Goal: Information Seeking & Learning: Learn about a topic

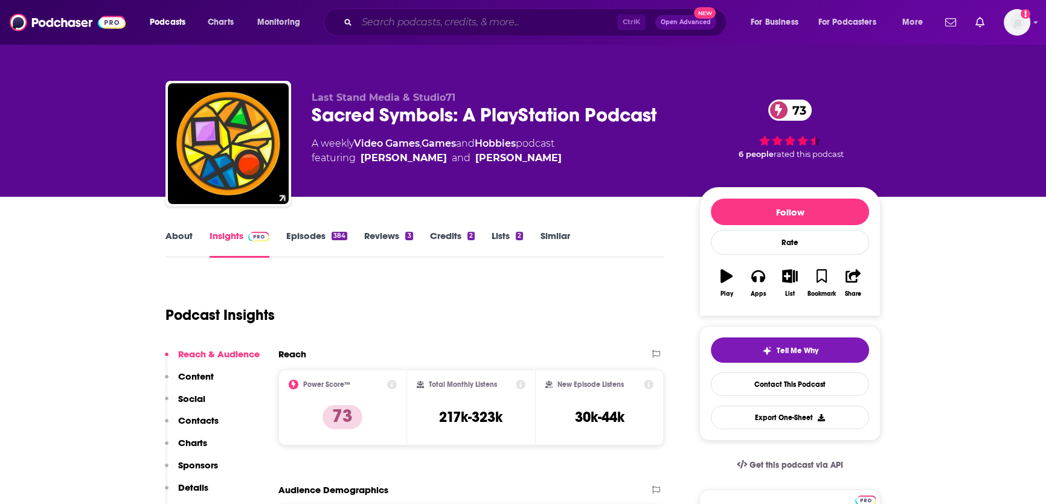
click at [450, 24] on input "Search podcasts, credits, & more..." at bounding box center [487, 22] width 260 height 19
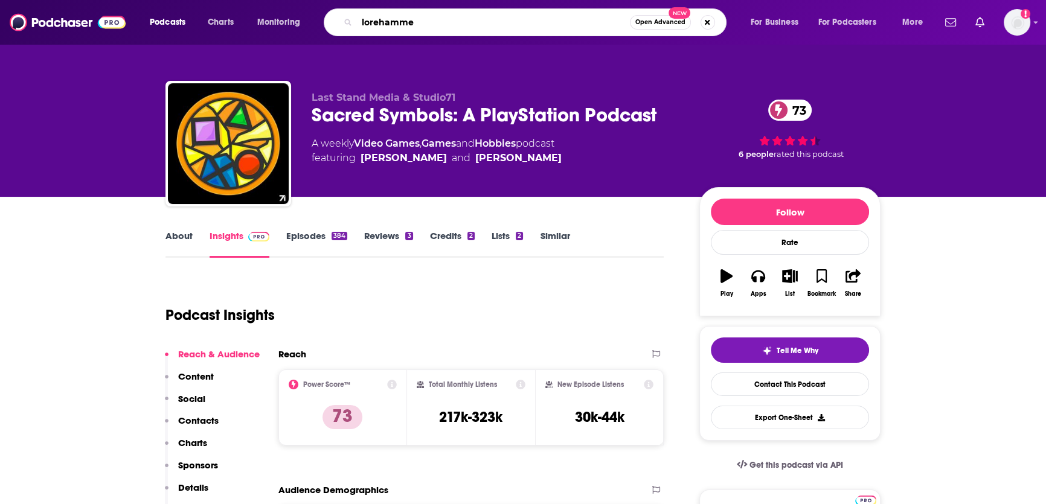
type input "lorehammer"
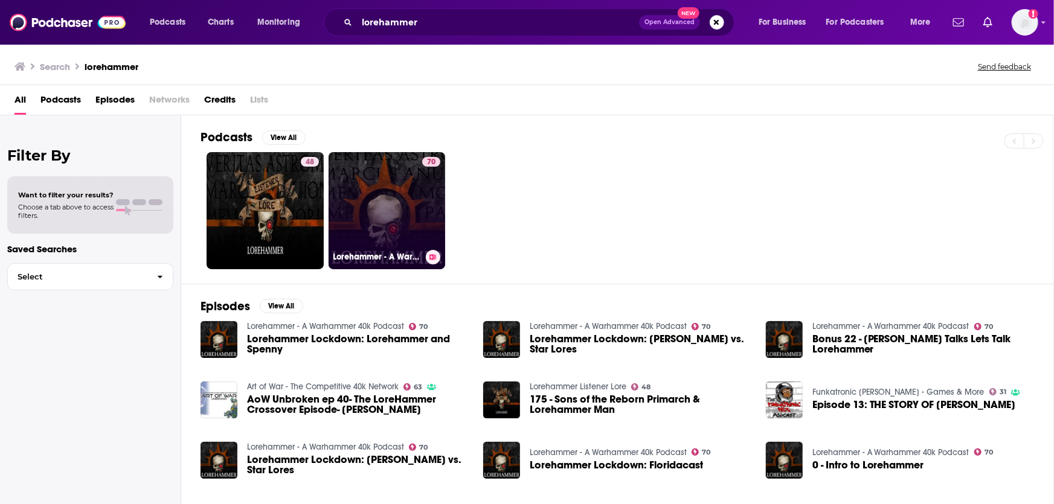
click at [342, 226] on link "70 Lorehammer - A Warhammer 40k Podcast" at bounding box center [386, 210] width 117 height 117
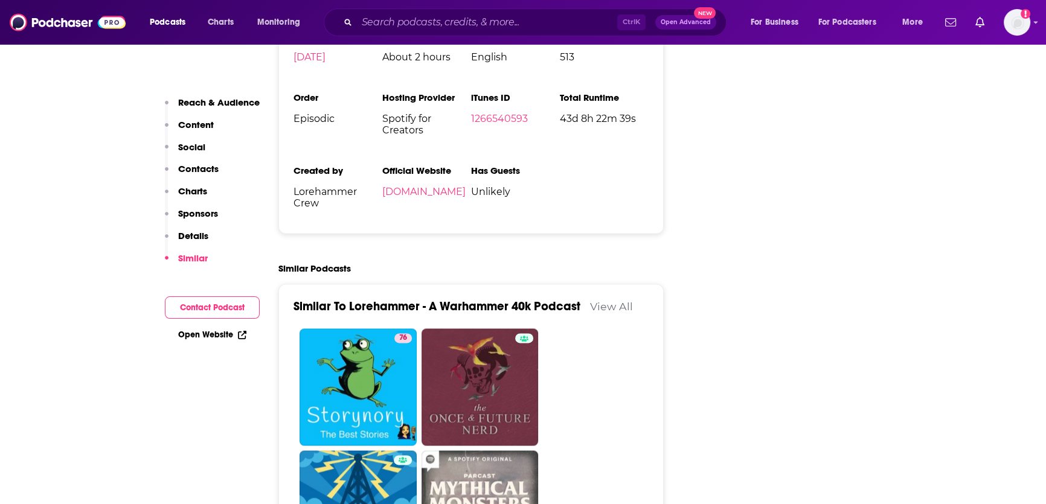
scroll to position [2253, 0]
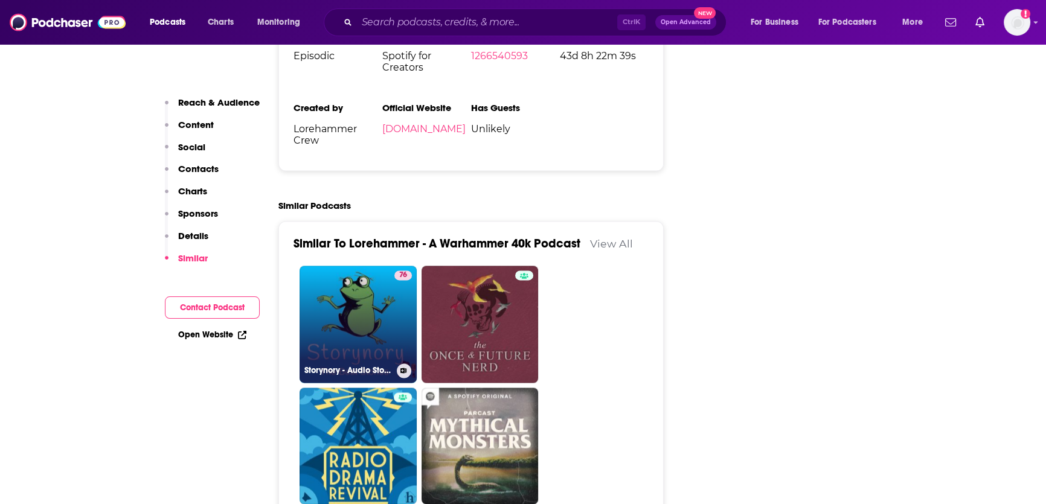
click at [376, 266] on link "76 Storynory - Audio Stories For Kids" at bounding box center [357, 324] width 117 height 117
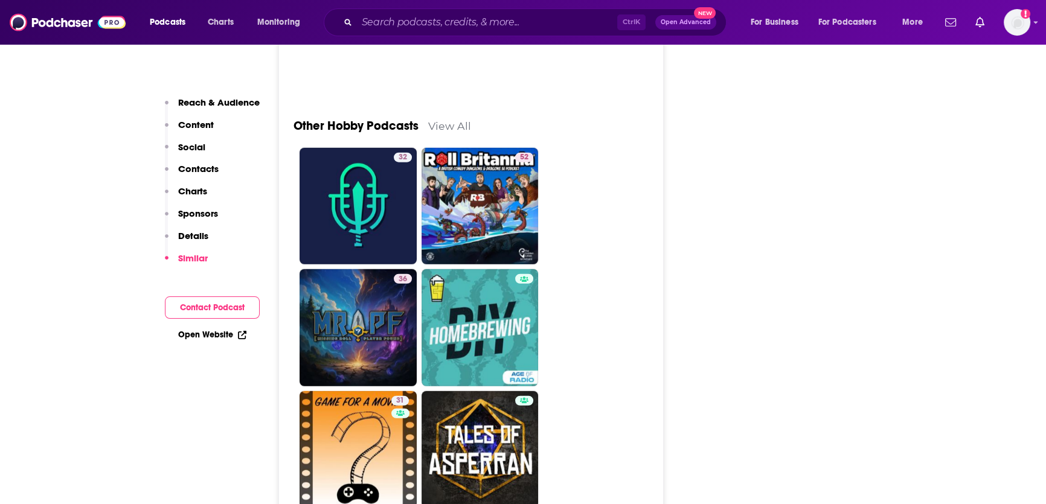
scroll to position [3875, 0]
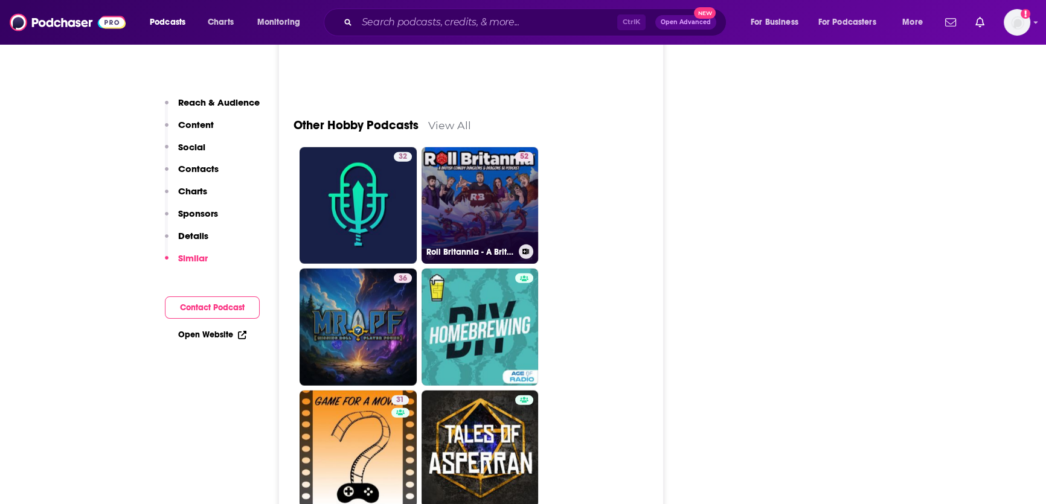
click at [464, 147] on link "52 Roll Britannia - A British Dungeons & Dragons 5e Podcast" at bounding box center [479, 205] width 117 height 117
type input "https://www.podchaser.com/podcasts/roll-britannia-a-british-dunge-1261090"
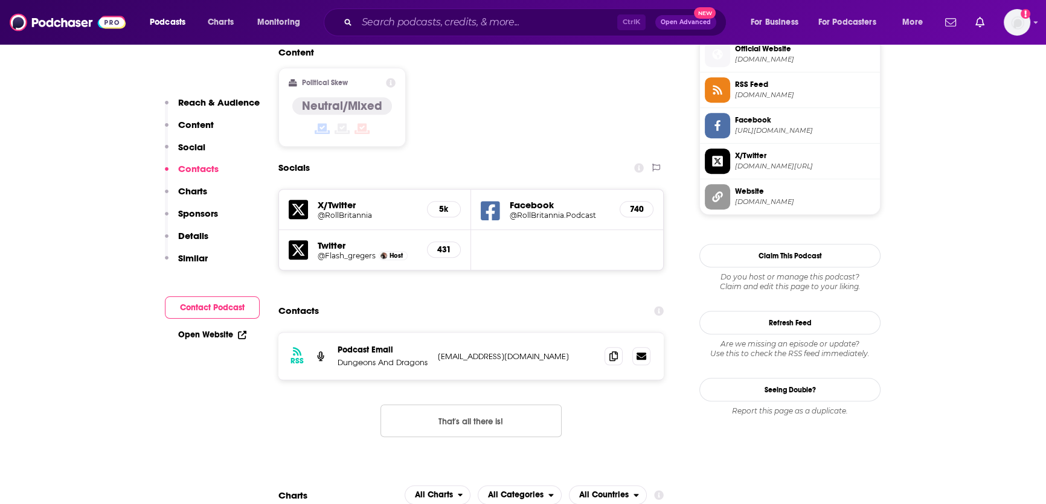
scroll to position [997, 0]
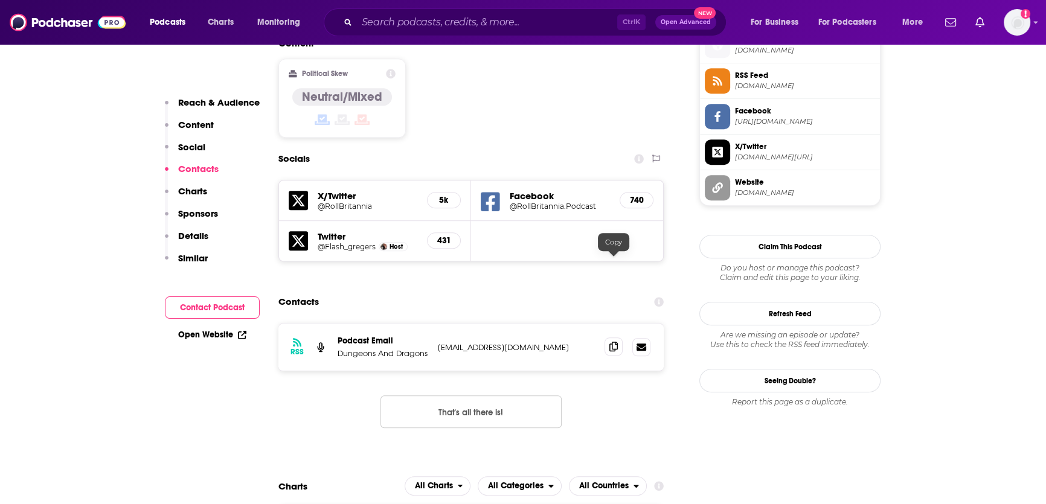
click at [610, 342] on icon at bounding box center [613, 347] width 8 height 10
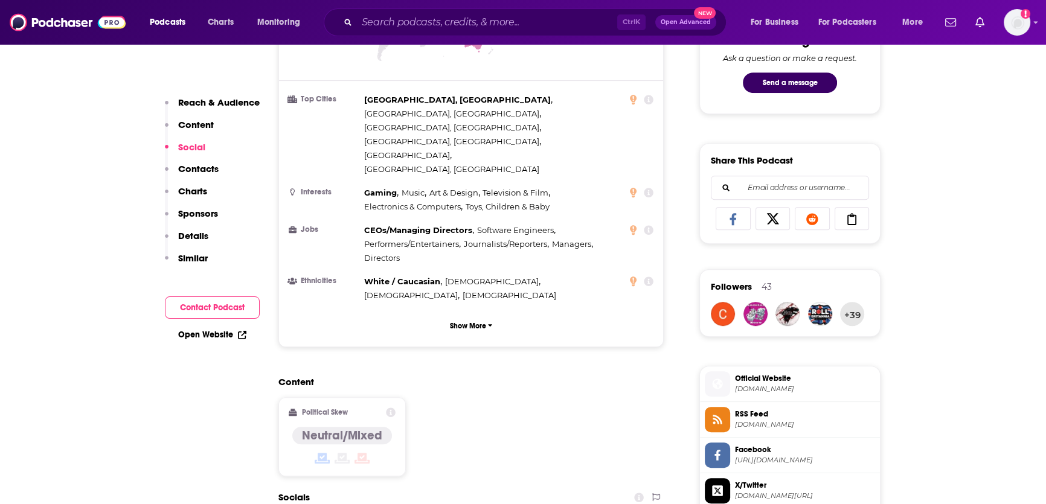
scroll to position [942, 0]
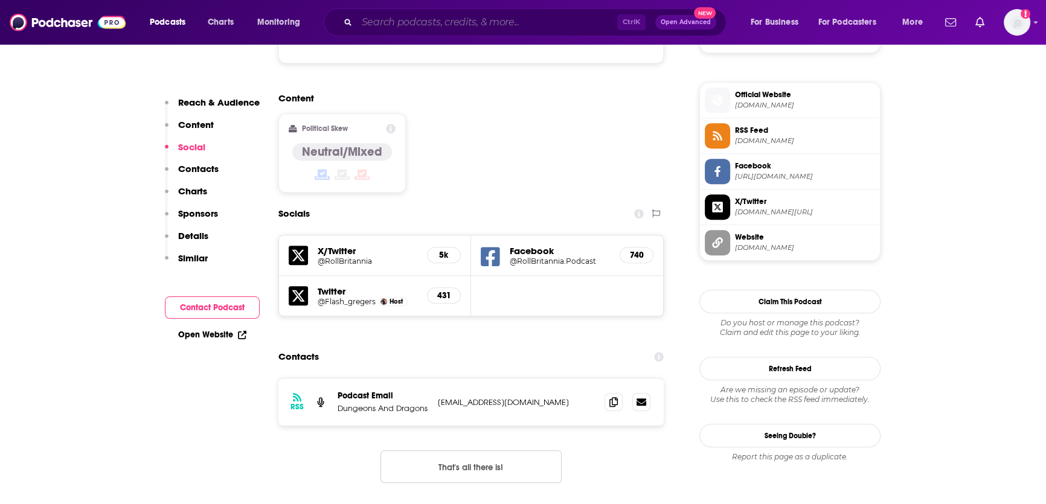
click at [426, 24] on input "Search podcasts, credits, & more..." at bounding box center [487, 22] width 260 height 19
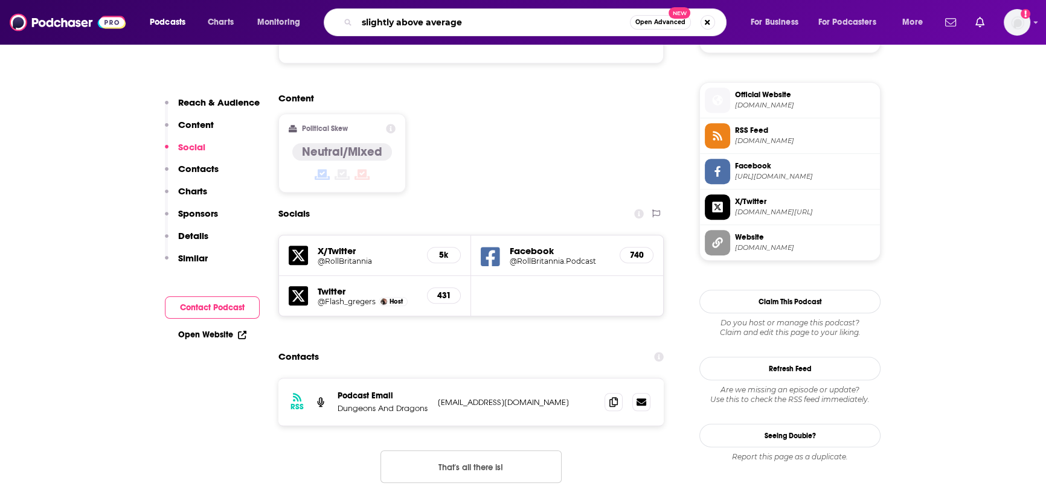
type input "slightly above average"
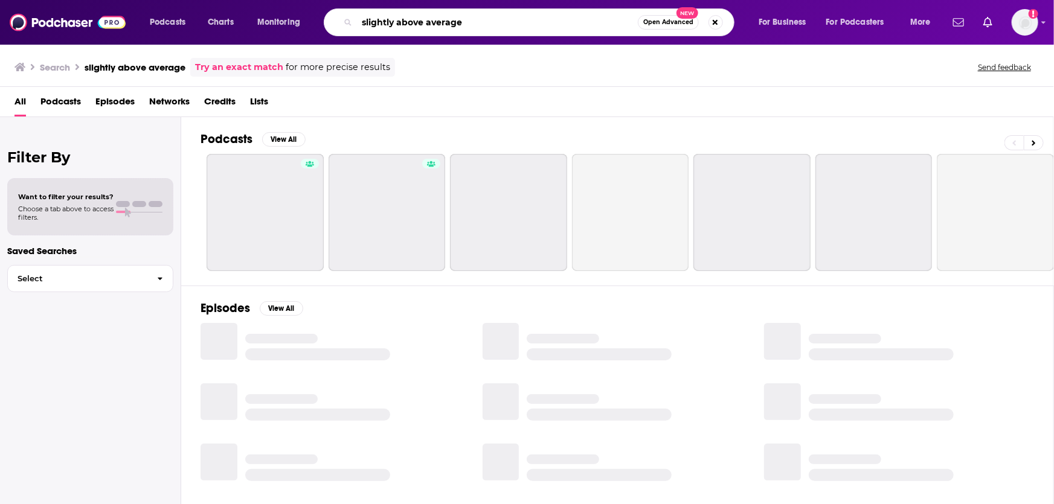
click at [465, 22] on input "slightly above average" at bounding box center [497, 22] width 281 height 19
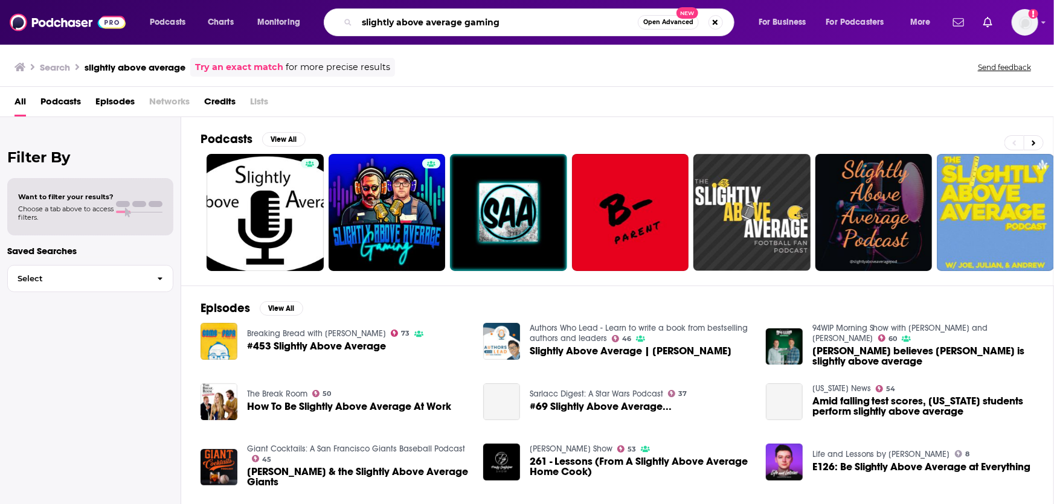
type input "slightly above average gaming"
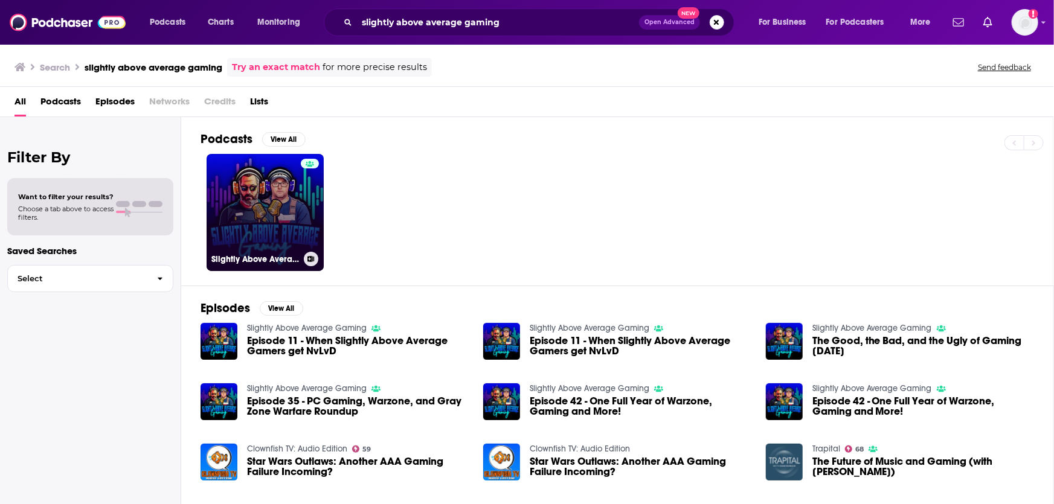
click at [279, 190] on link "Slightly Above Average Gaming" at bounding box center [264, 212] width 117 height 117
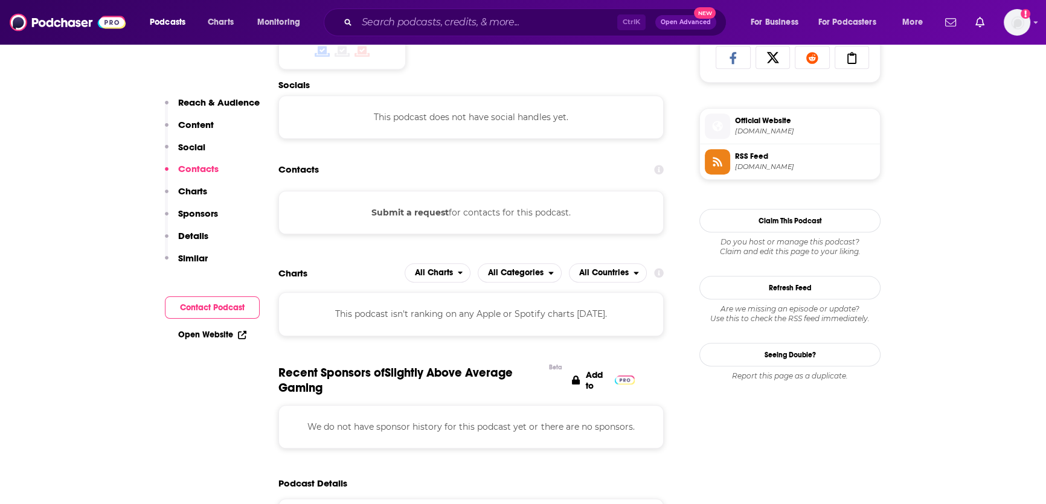
scroll to position [835, 0]
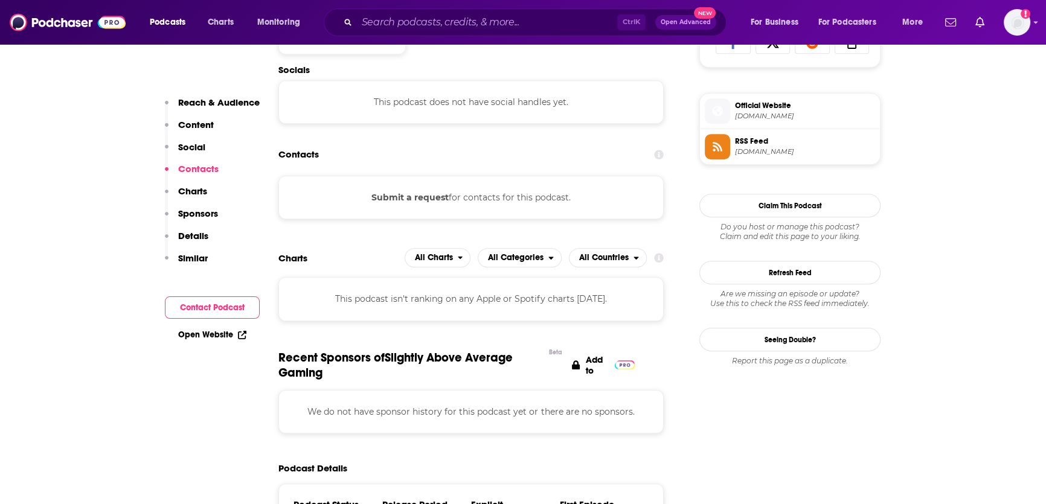
click at [424, 197] on button "Submit a request" at bounding box center [409, 197] width 77 height 13
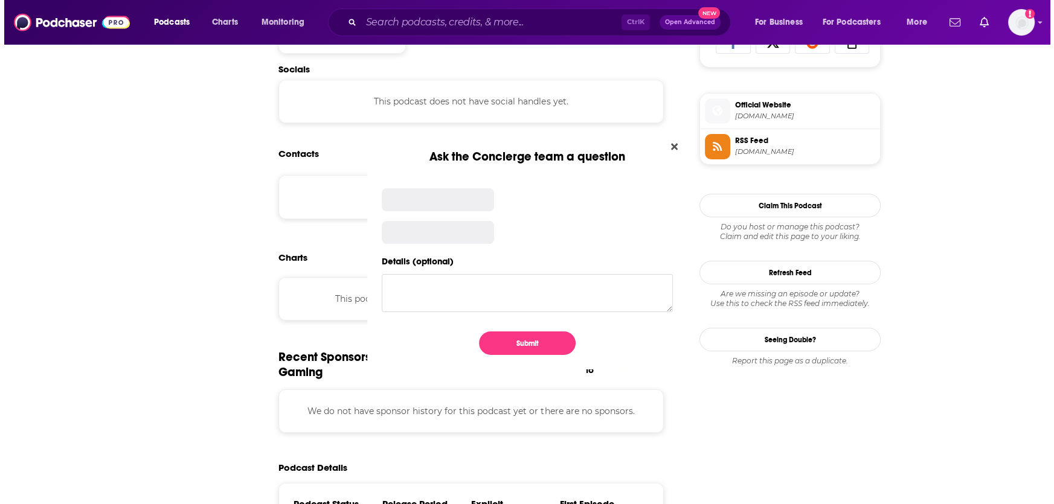
scroll to position [0, 0]
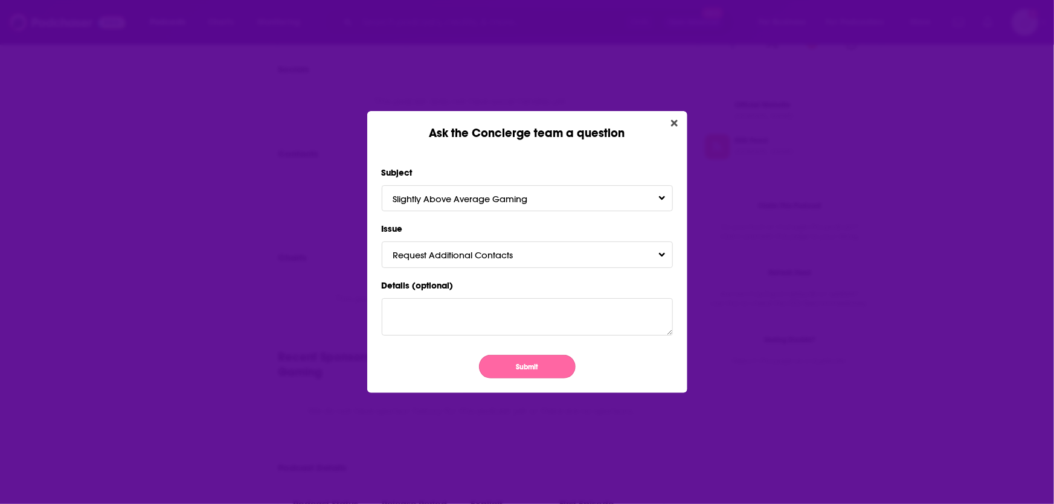
click at [525, 369] on button "Submit" at bounding box center [527, 367] width 97 height 24
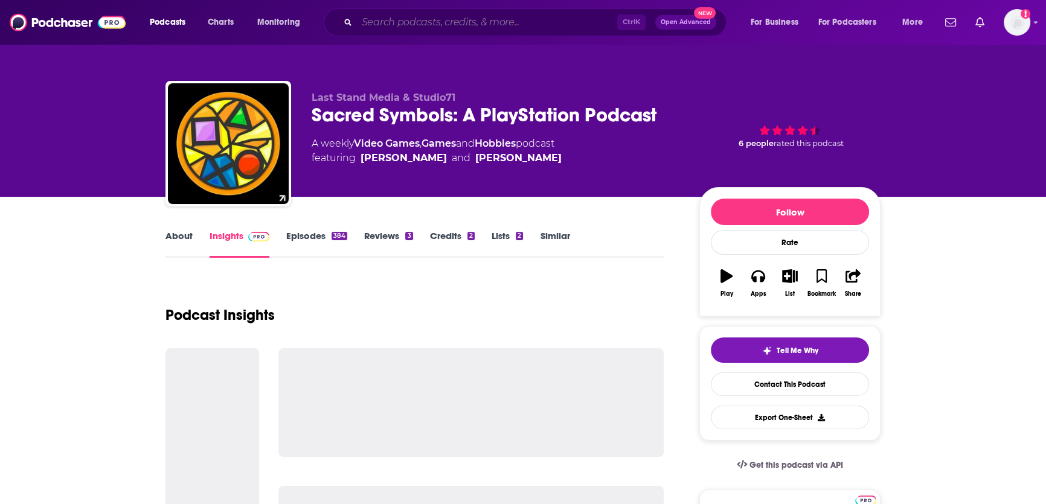
click at [473, 30] on input "Search podcasts, credits, & more..." at bounding box center [487, 22] width 260 height 19
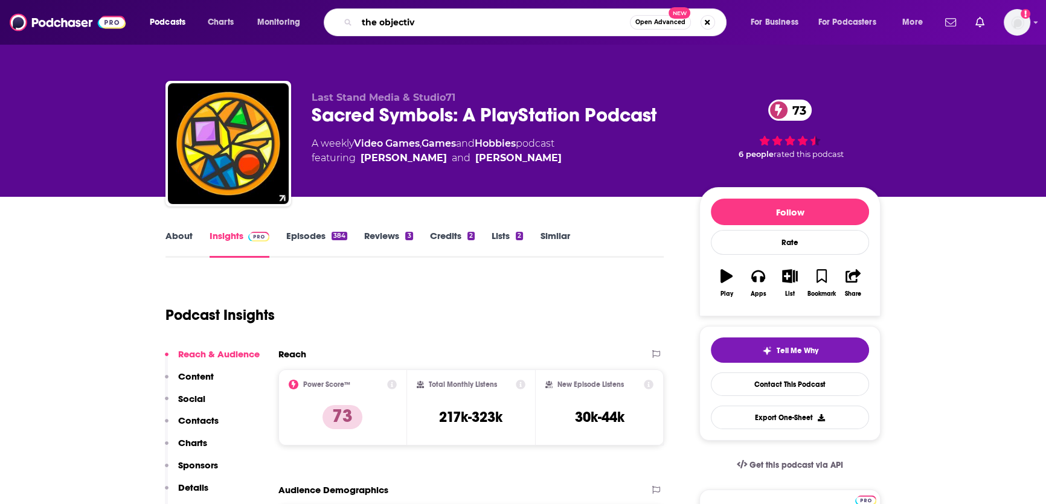
type input "the objective"
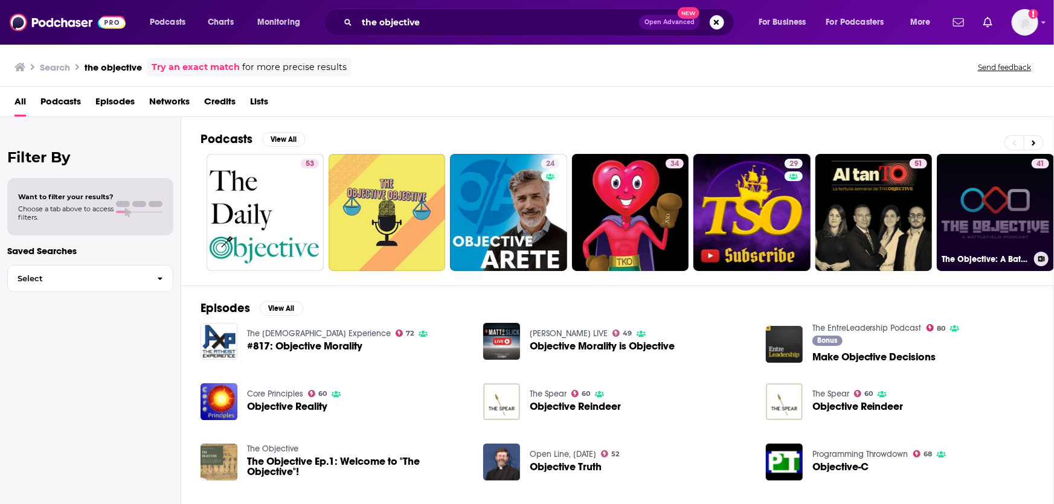
click at [991, 187] on link "41 The Objective: A Battlefield podcast" at bounding box center [994, 212] width 117 height 117
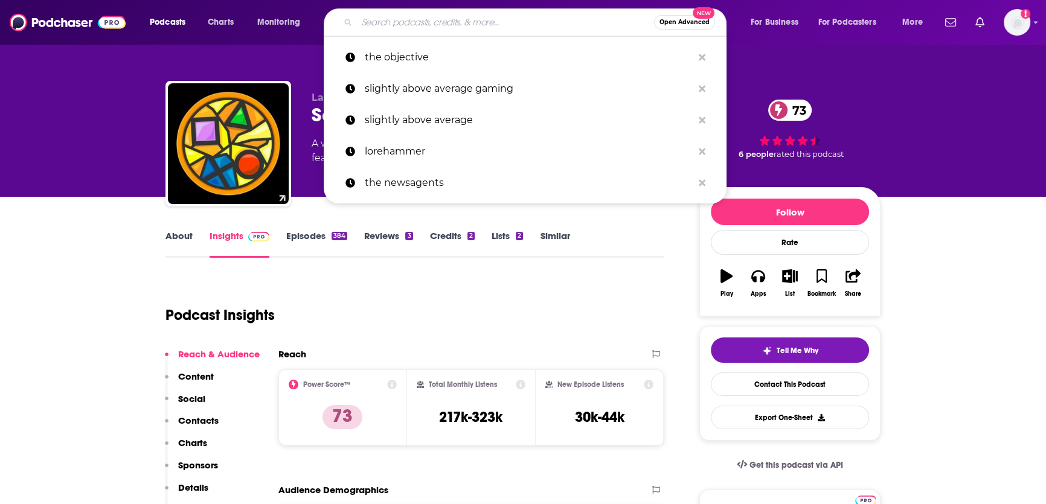
click at [520, 22] on input "Search podcasts, credits, & more..." at bounding box center [505, 22] width 297 height 19
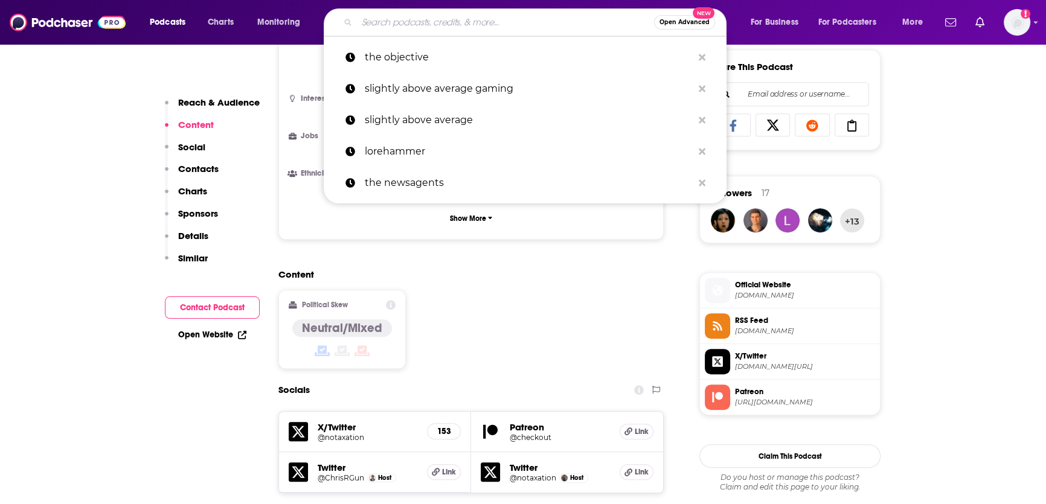
scroll to position [783, 0]
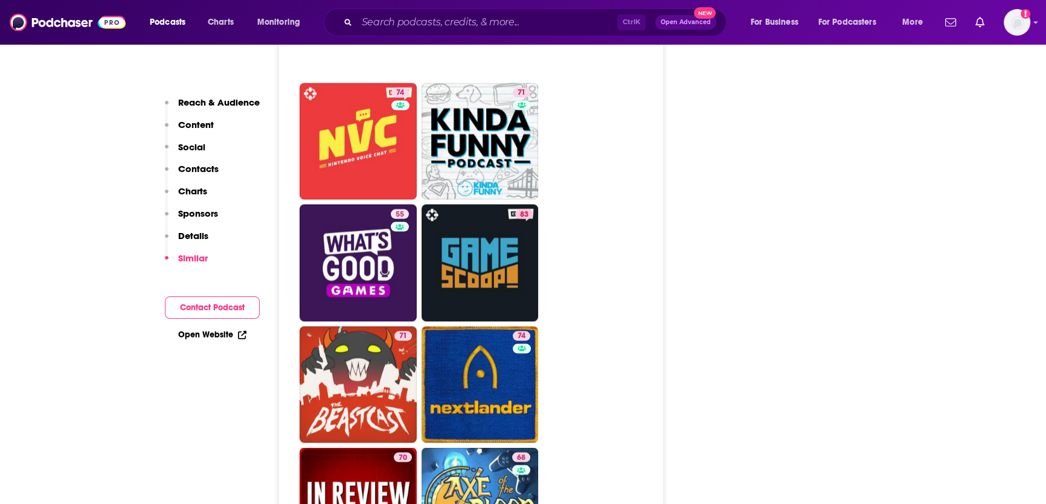
scroll to position [2999, 0]
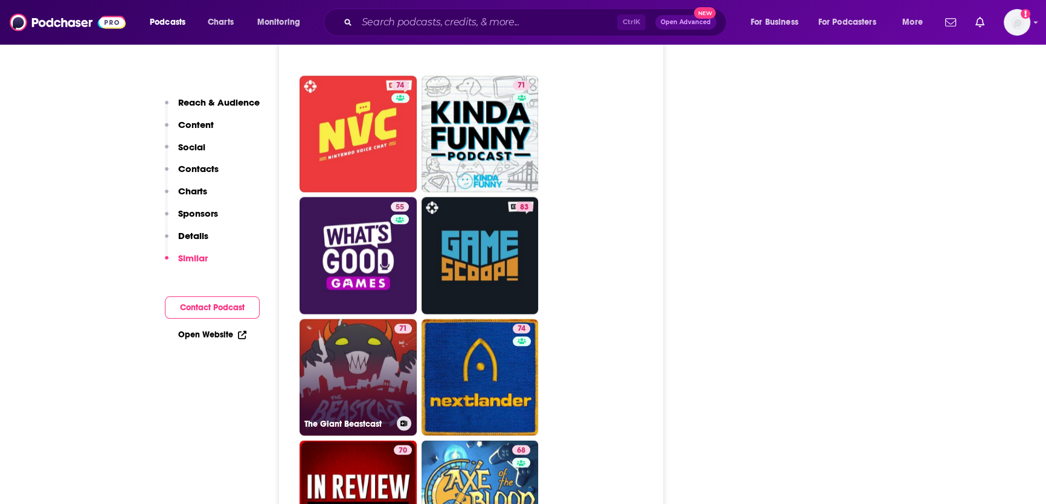
click at [368, 319] on link "71 The Giant Beastcast" at bounding box center [357, 377] width 117 height 117
type input "https://www.podchaser.com/podcasts/the-giant-beastcast-41185"
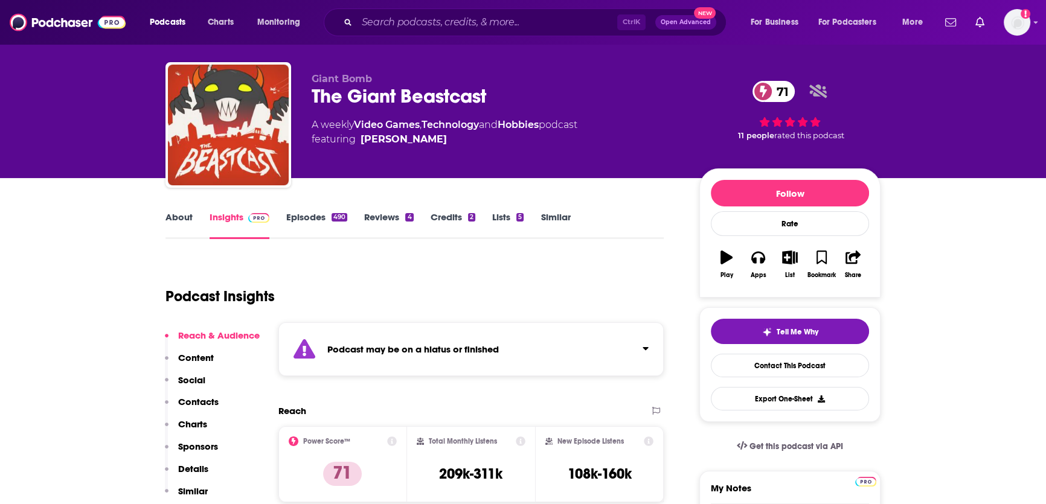
scroll to position [19, 0]
click at [297, 219] on link "Episodes 490" at bounding box center [316, 225] width 61 height 28
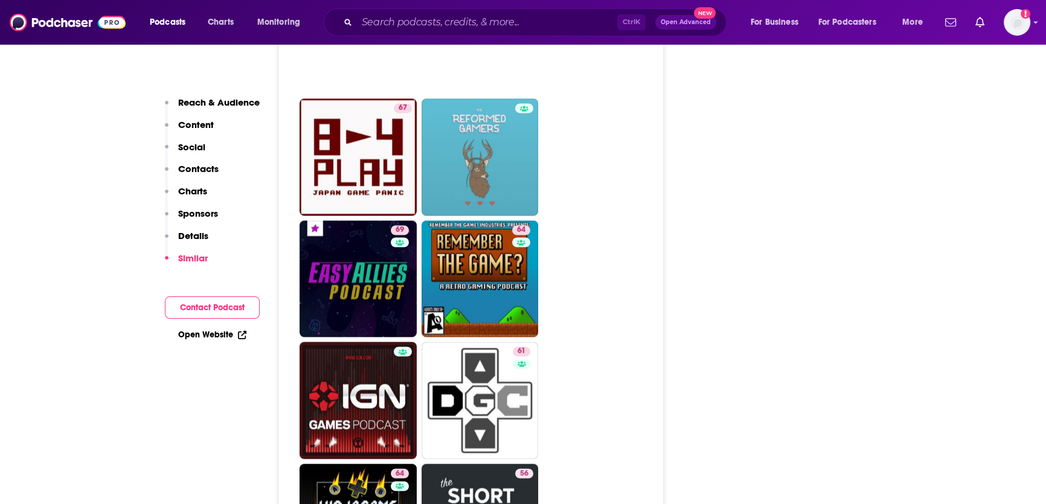
scroll to position [2493, 0]
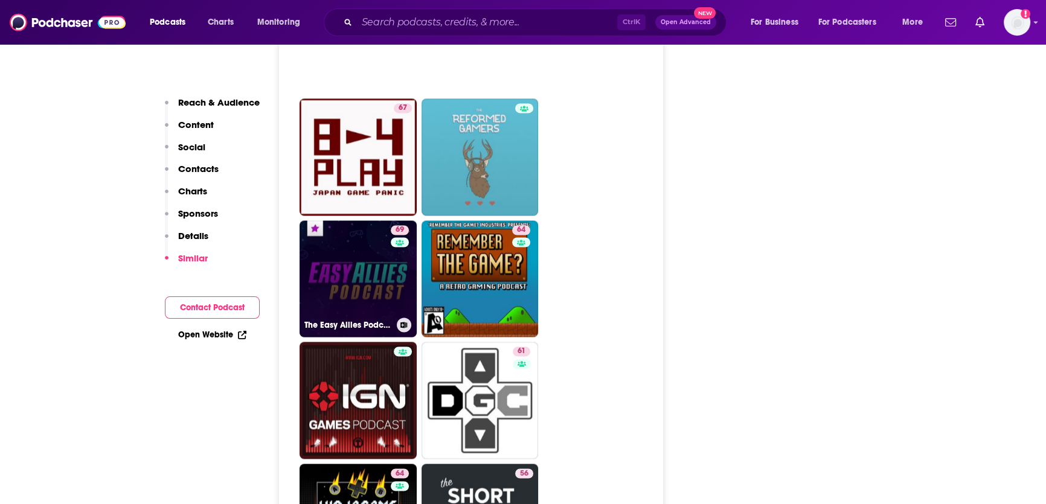
click at [339, 220] on link "69 The Easy Allies Podcast" at bounding box center [357, 278] width 117 height 117
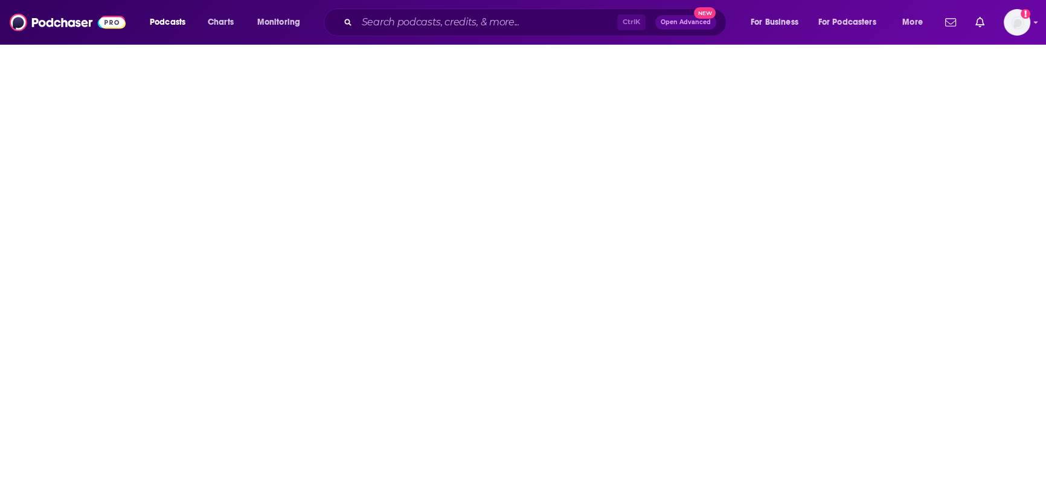
type input "https://www.podchaser.com/podcasts/the-easy-allies-podcast-158954"
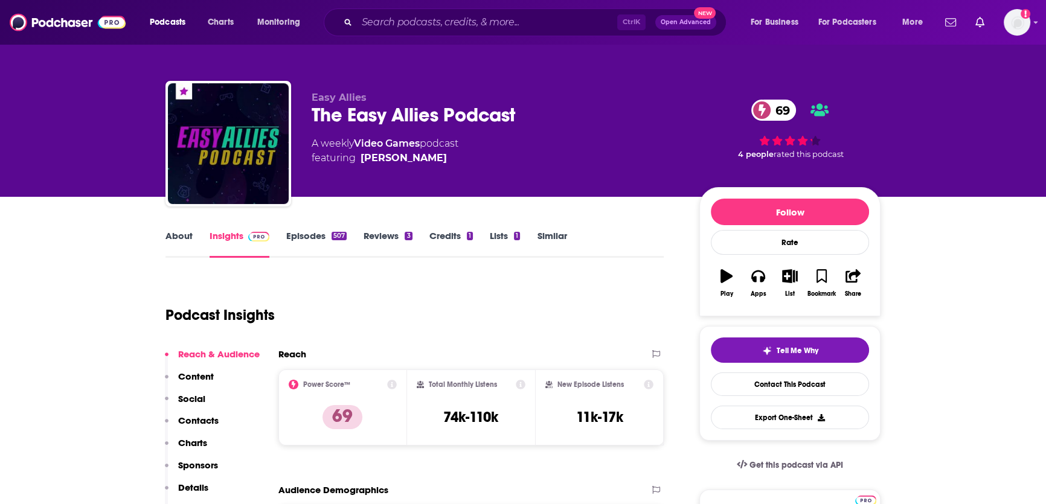
click at [182, 231] on link "About" at bounding box center [178, 244] width 27 height 28
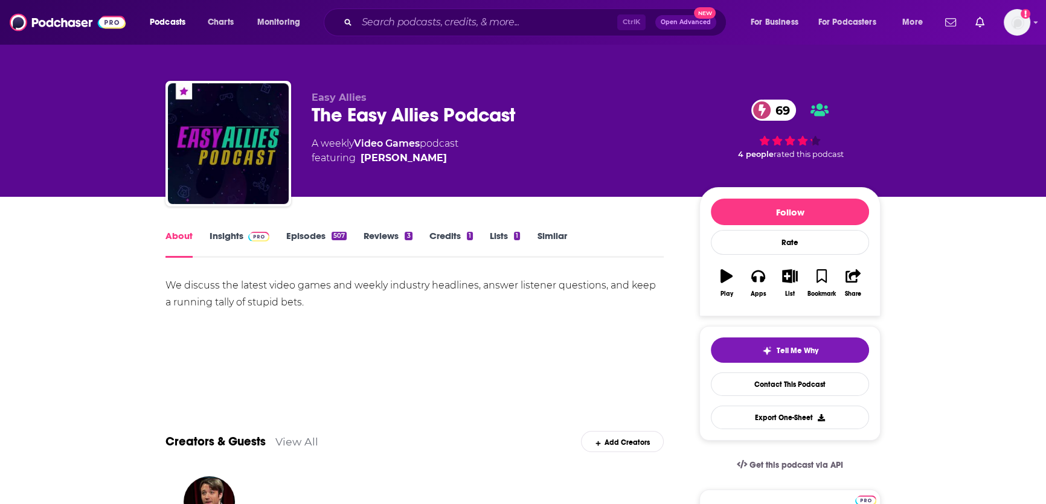
click at [222, 240] on link "Insights" at bounding box center [240, 244] width 60 height 28
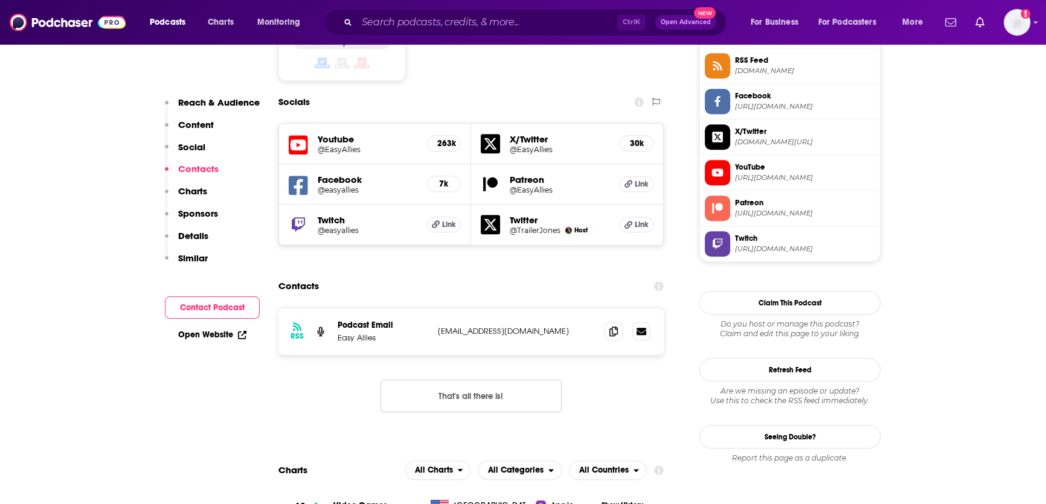
scroll to position [1013, 0]
click at [613, 325] on icon at bounding box center [613, 330] width 8 height 10
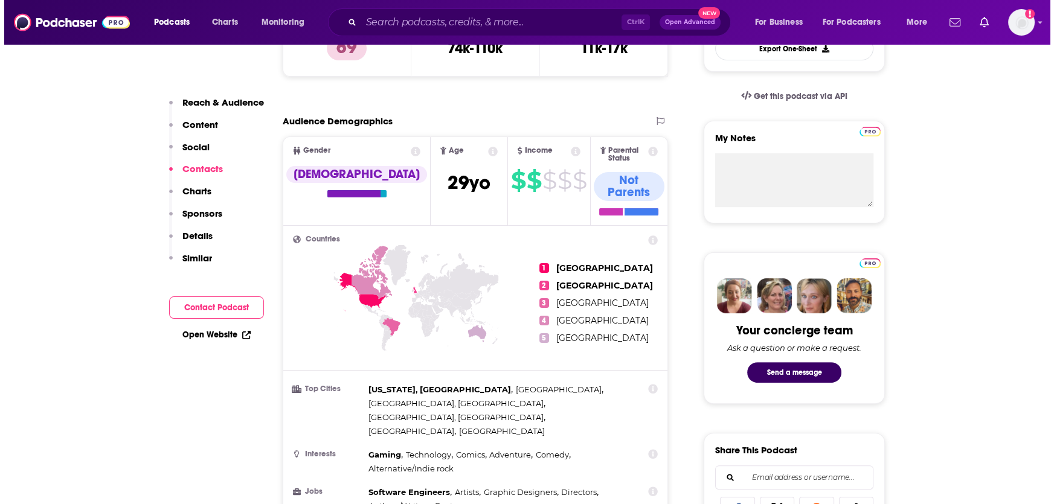
scroll to position [0, 0]
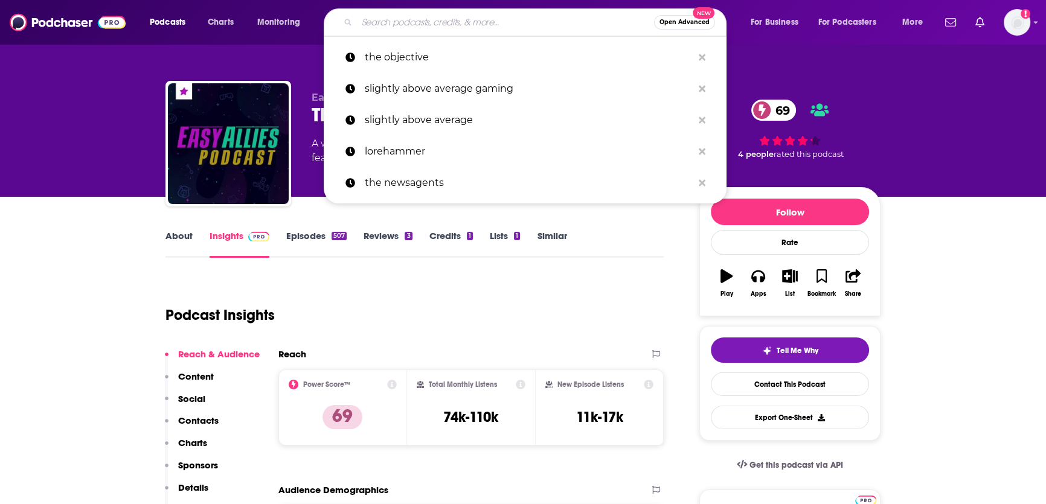
click at [417, 22] on input "Search podcasts, credits, & more..." at bounding box center [505, 22] width 297 height 19
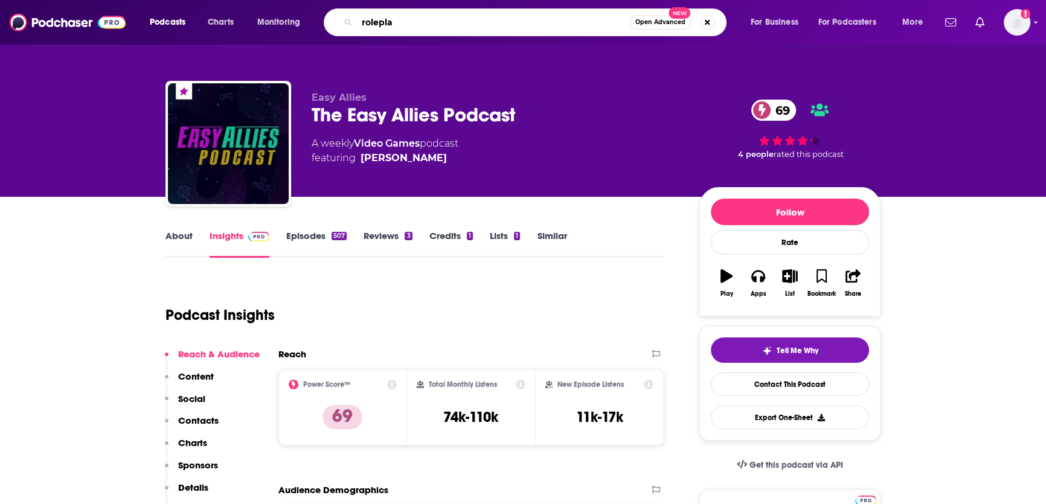
type input "roleplay"
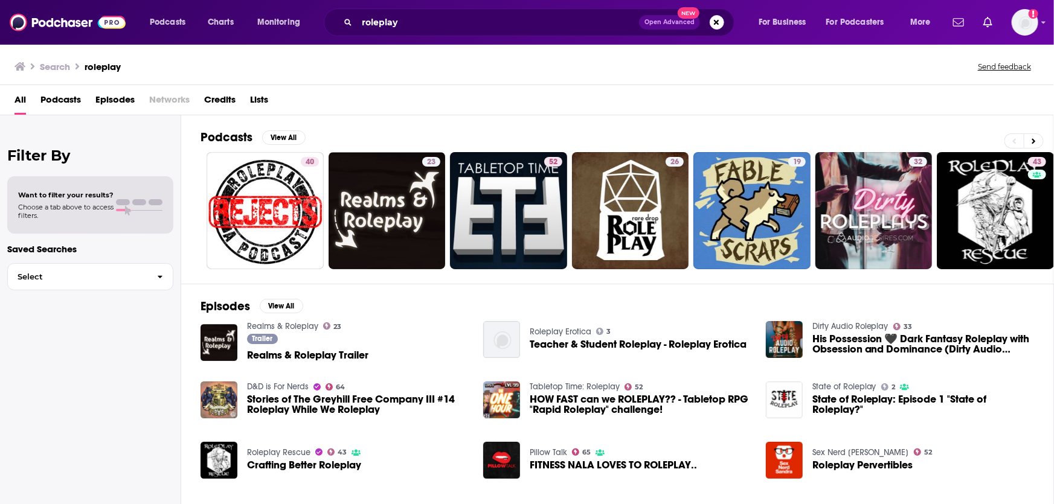
click at [69, 100] on span "Podcasts" at bounding box center [60, 102] width 40 height 25
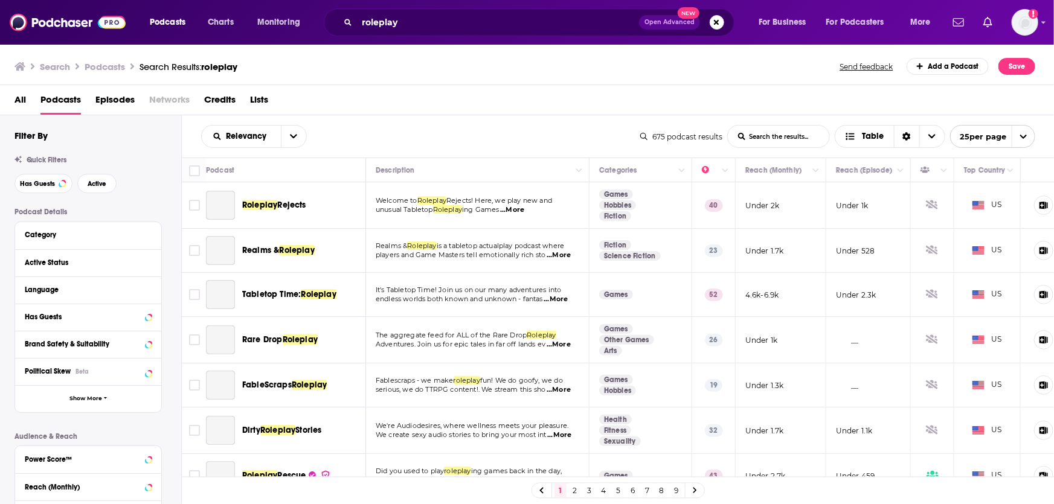
scroll to position [80, 0]
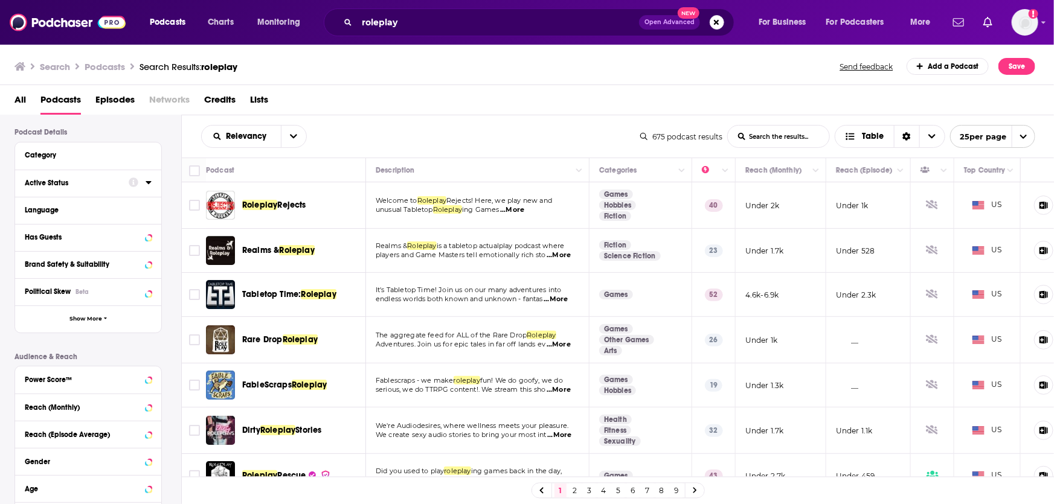
click at [136, 185] on icon at bounding box center [134, 183] width 10 height 10
click at [149, 185] on icon at bounding box center [149, 183] width 6 height 10
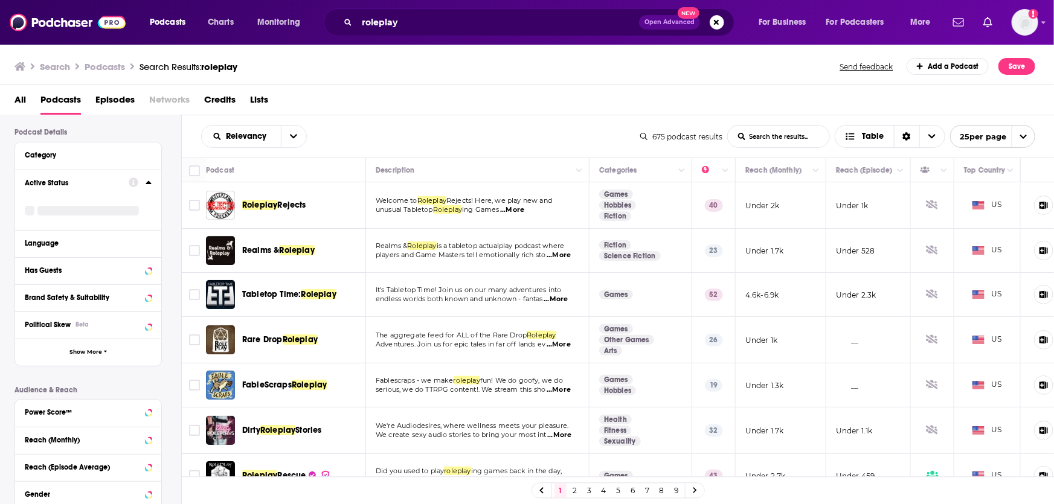
click at [149, 185] on icon at bounding box center [149, 183] width 6 height 10
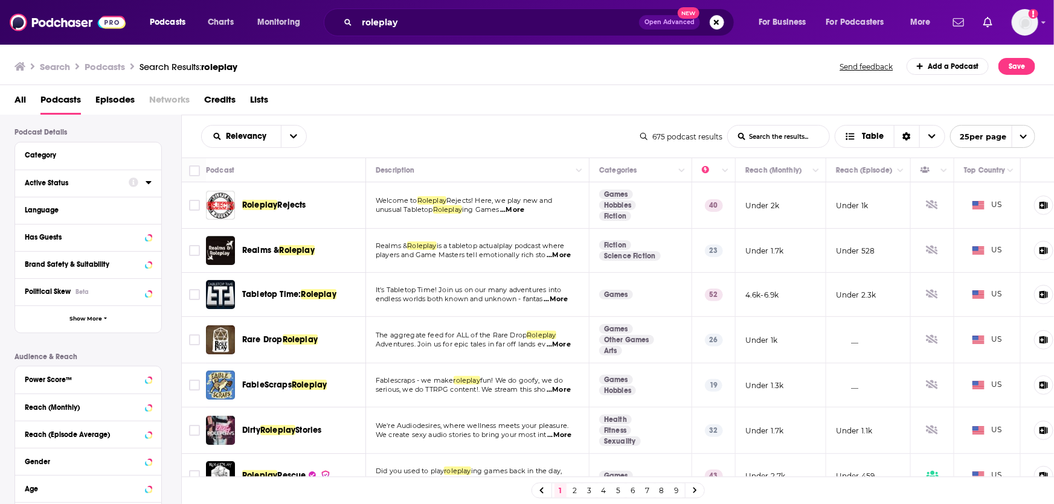
click at [149, 185] on icon at bounding box center [149, 183] width 6 height 10
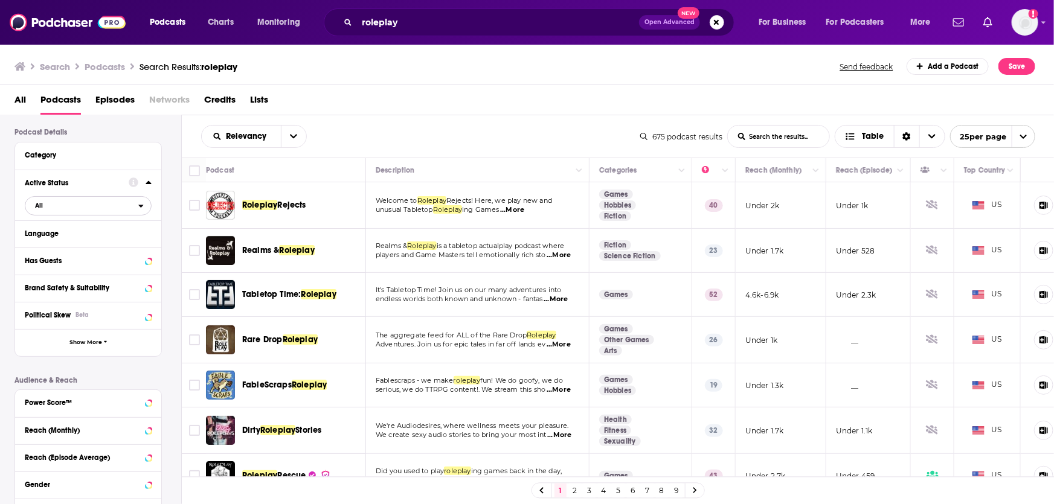
click at [97, 210] on span "All" at bounding box center [81, 205] width 113 height 16
click at [90, 248] on span "Active" at bounding box center [63, 245] width 65 height 7
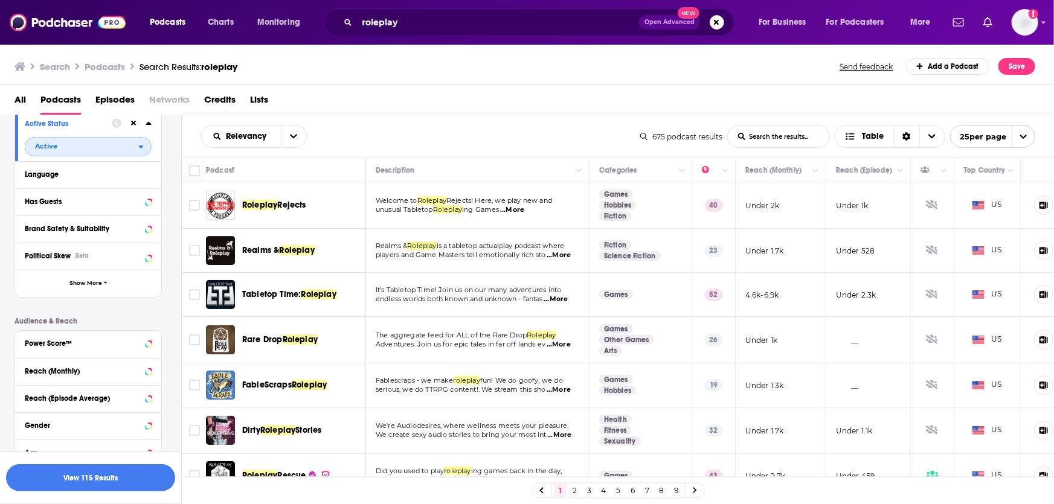
scroll to position [197, 0]
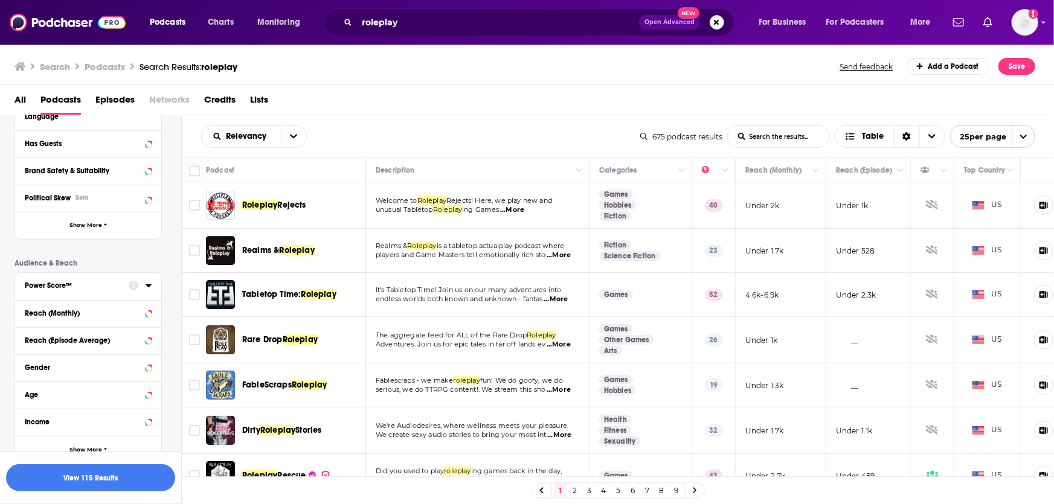
click at [121, 291] on button "Power Score™" at bounding box center [77, 285] width 104 height 15
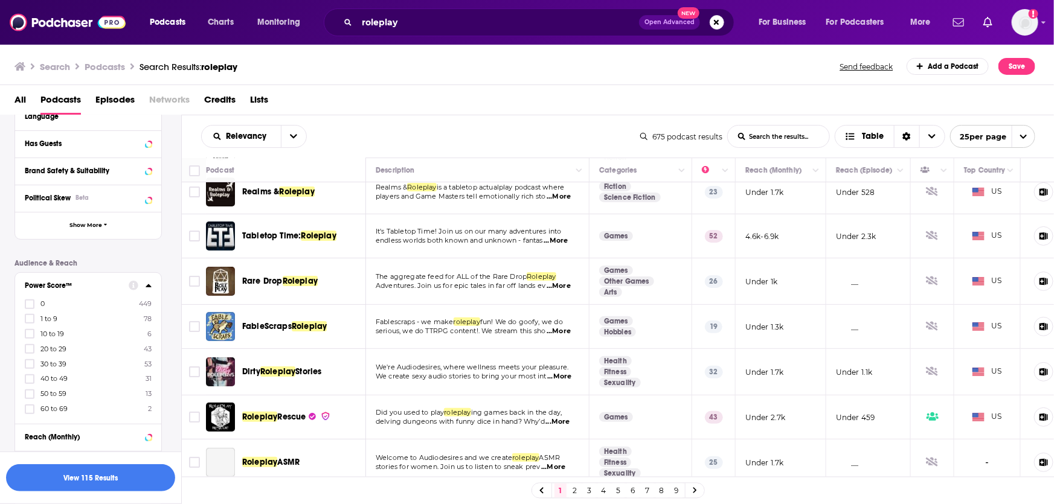
scroll to position [60, 0]
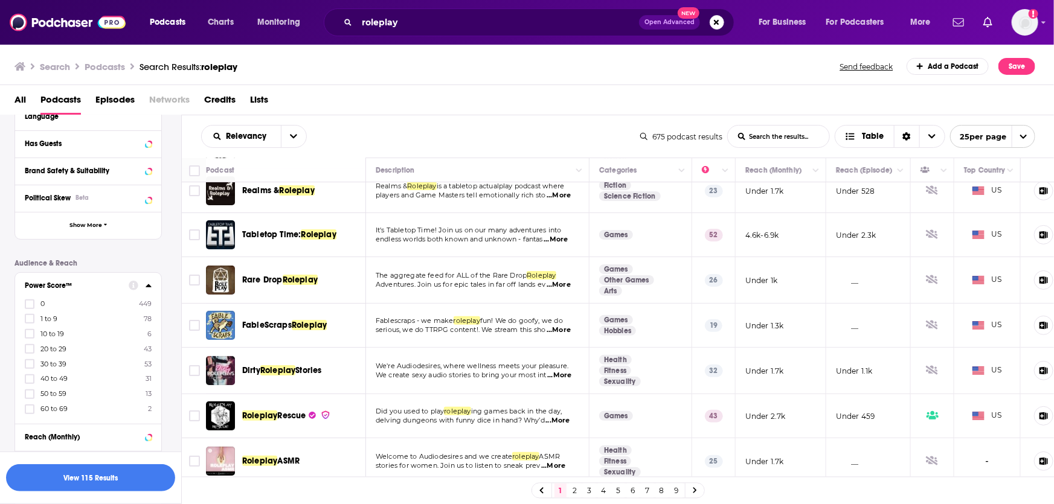
click at [53, 409] on span "60 to 69" at bounding box center [53, 409] width 27 height 8
click at [30, 413] on input "multiSelectOption-60-7" at bounding box center [30, 413] width 0 height 0
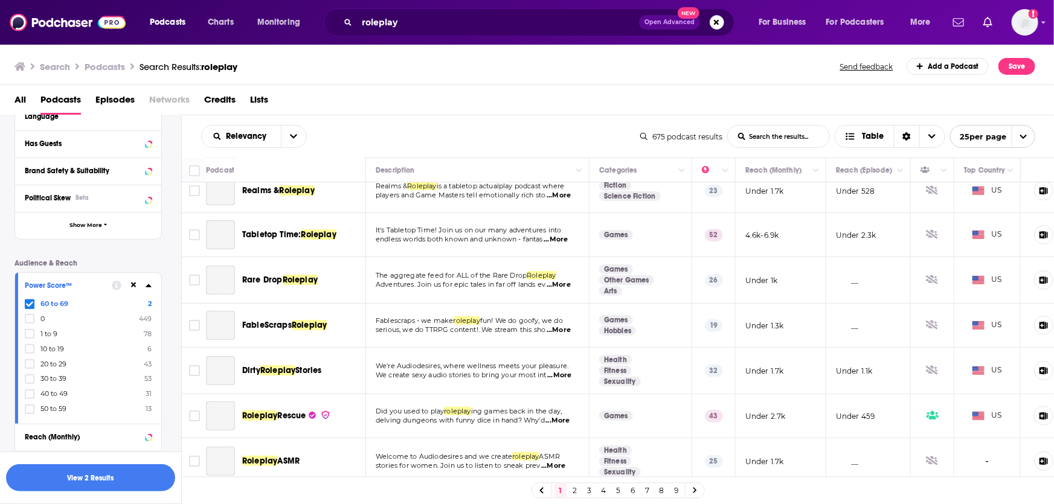
click at [53, 409] on span "50 to 59" at bounding box center [53, 409] width 26 height 8
click at [30, 413] on input "multiSelectOption-50-7" at bounding box center [30, 413] width 0 height 0
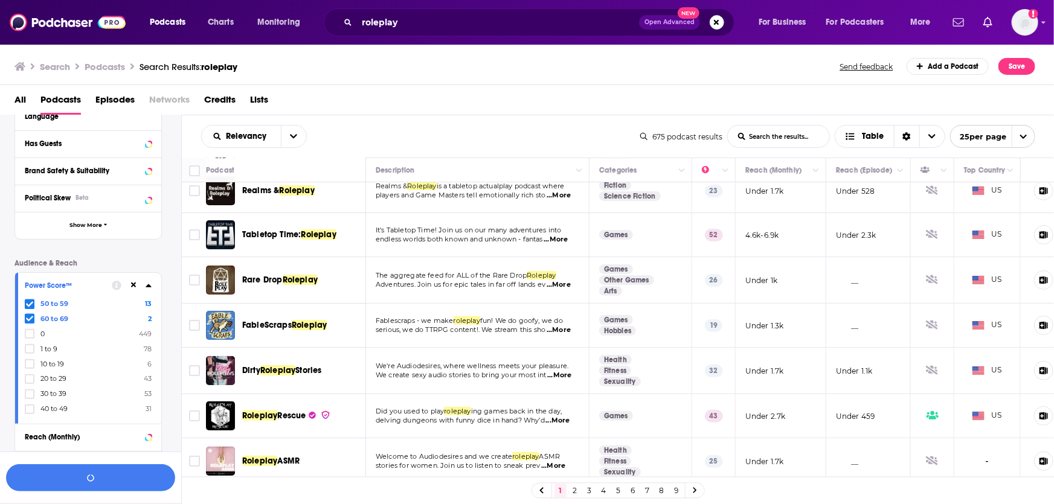
click at [53, 409] on span "40 to 49" at bounding box center [53, 409] width 27 height 8
click at [30, 413] on input "multiSelectOption-40-7" at bounding box center [30, 413] width 0 height 0
click at [110, 482] on button "View 11 Results" at bounding box center [90, 477] width 169 height 27
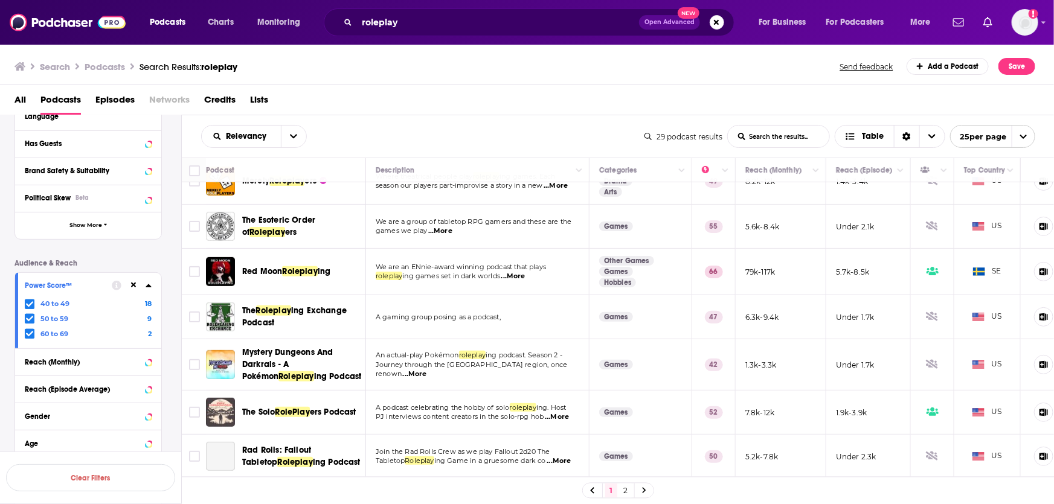
scroll to position [210, 0]
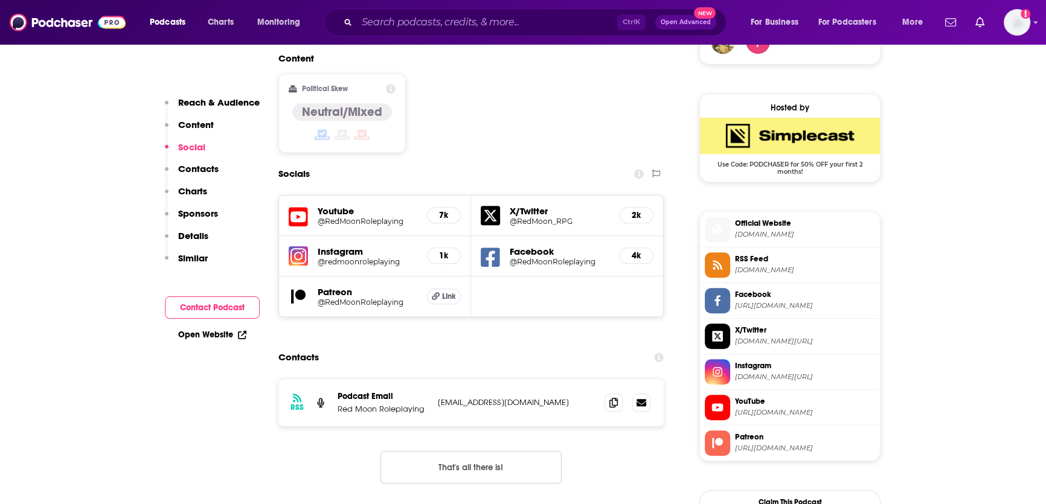
scroll to position [932, 0]
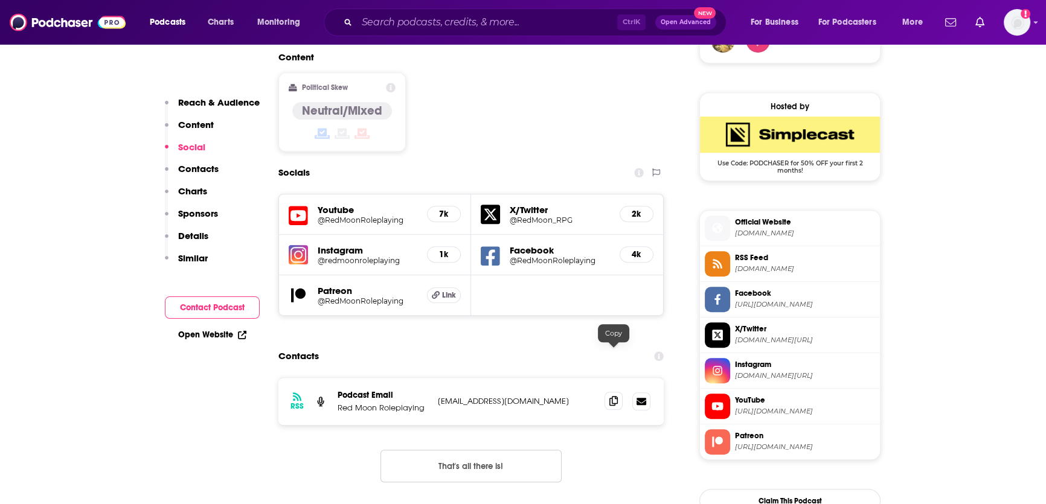
click at [615, 396] on icon at bounding box center [613, 401] width 8 height 10
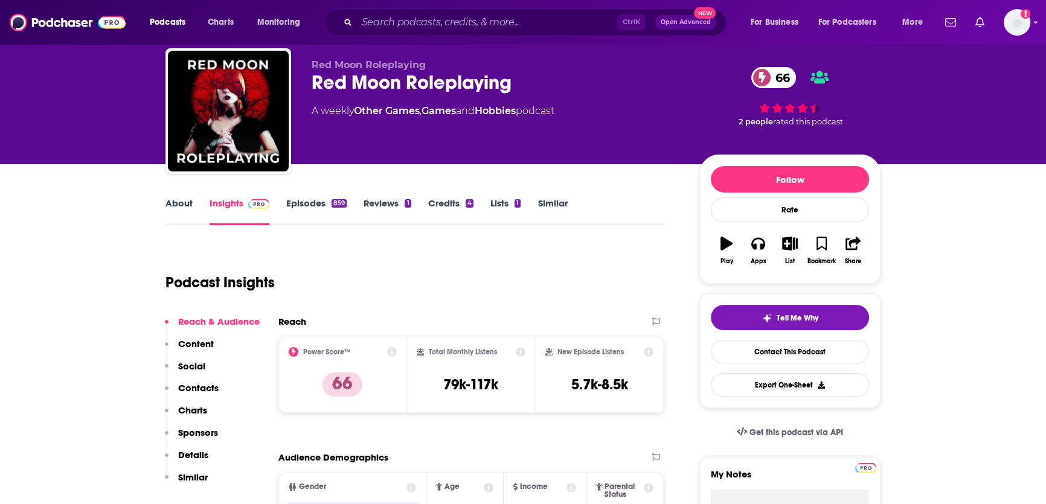
scroll to position [0, 0]
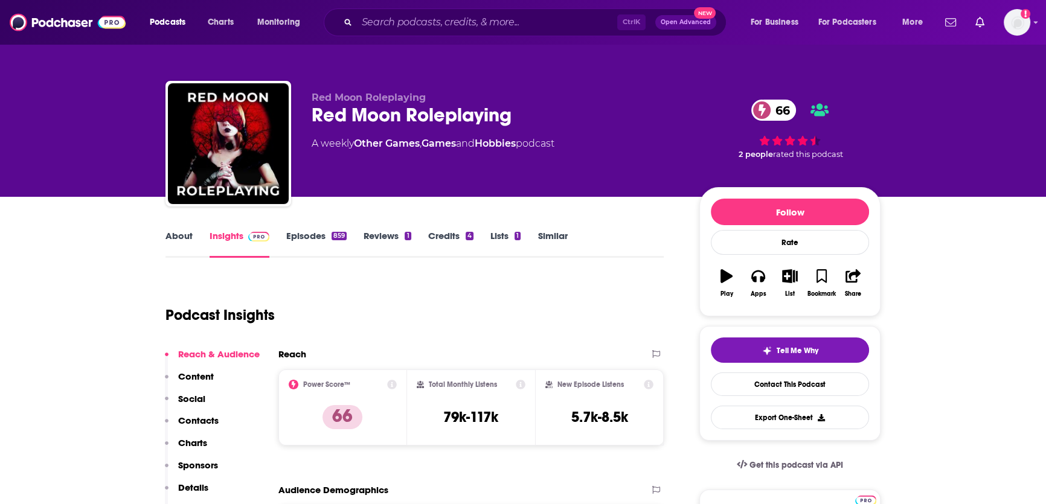
click at [178, 230] on link "About" at bounding box center [178, 244] width 27 height 28
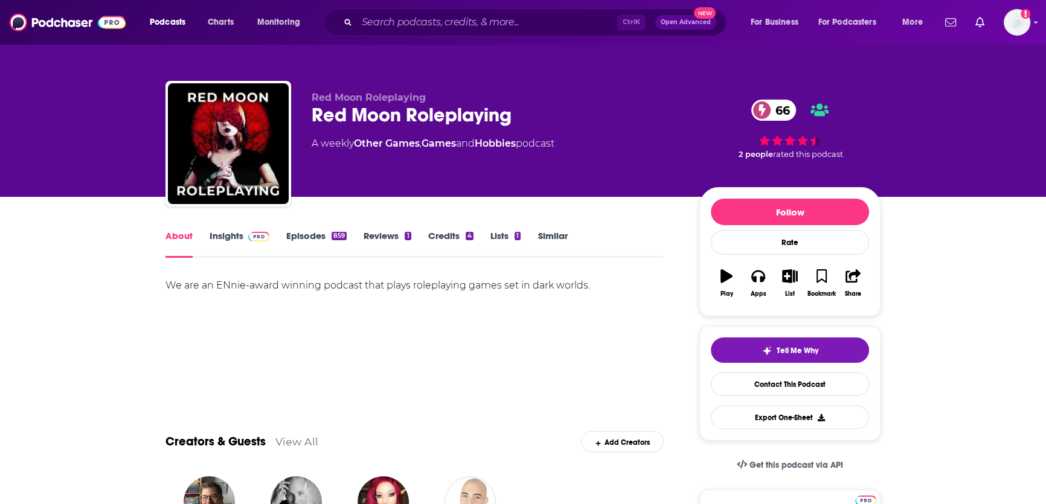
click at [239, 235] on link "Insights" at bounding box center [240, 244] width 60 height 28
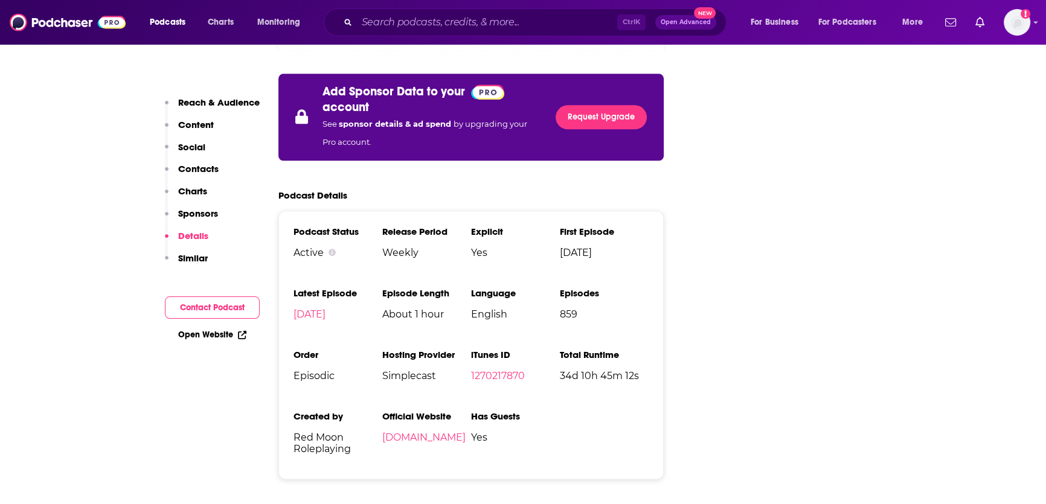
scroll to position [1811, 0]
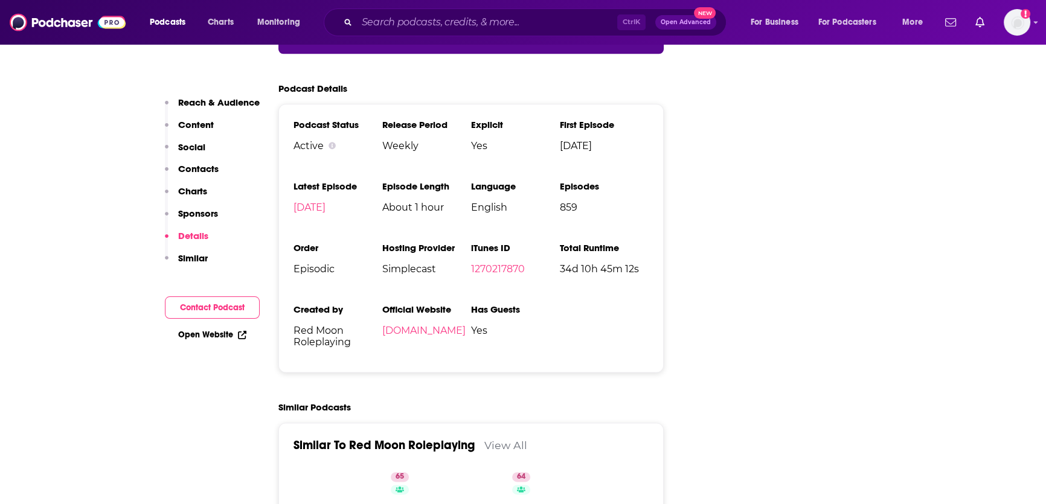
scroll to position [1919, 0]
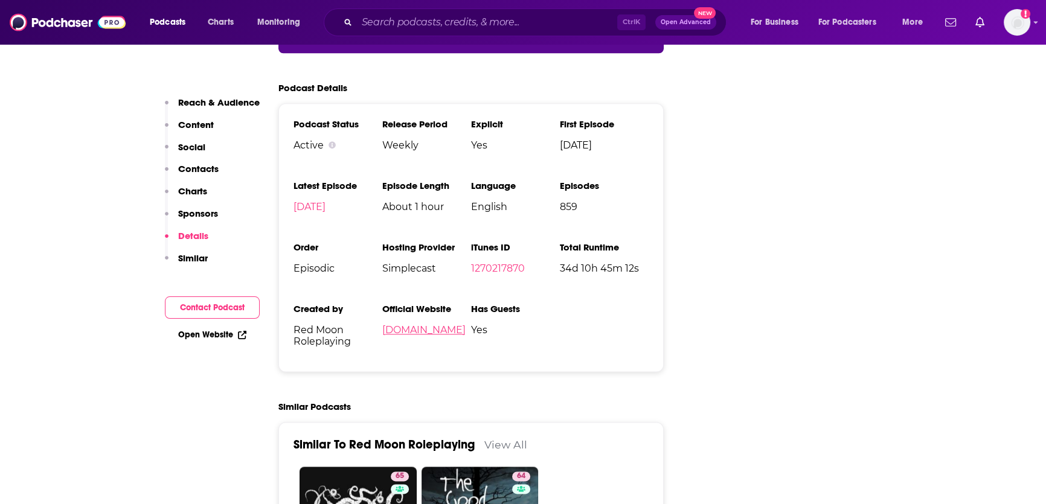
click at [461, 324] on link "[DOMAIN_NAME]" at bounding box center [423, 329] width 83 height 11
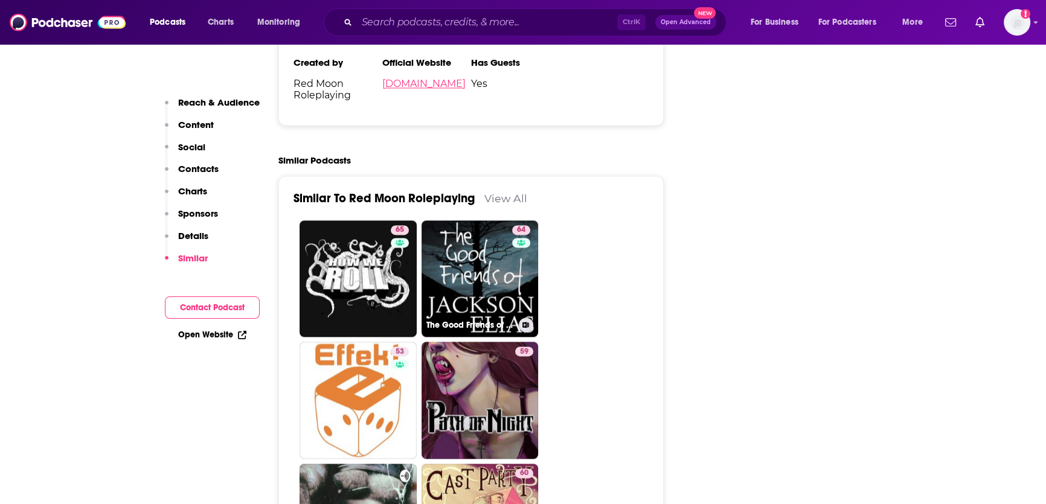
scroll to position [2166, 0]
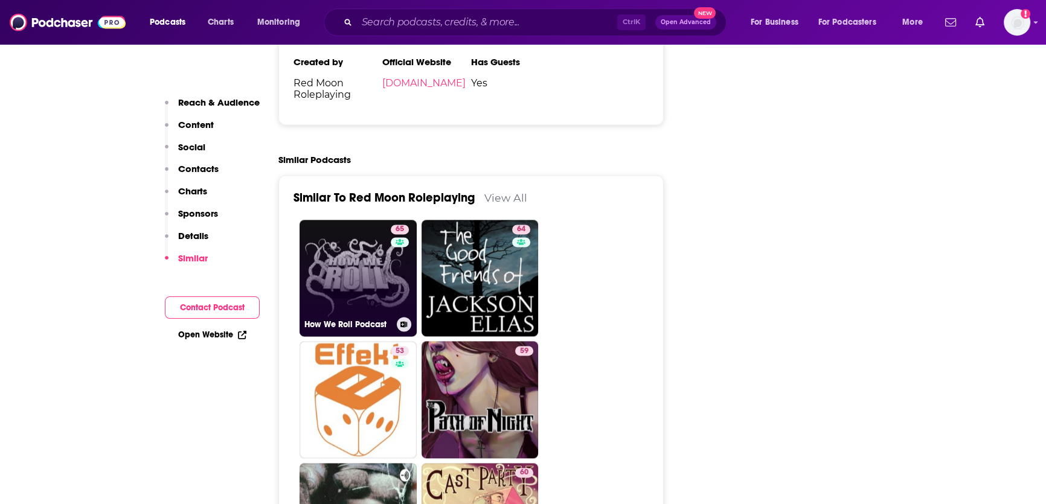
click at [398, 237] on div "65" at bounding box center [401, 271] width 21 height 93
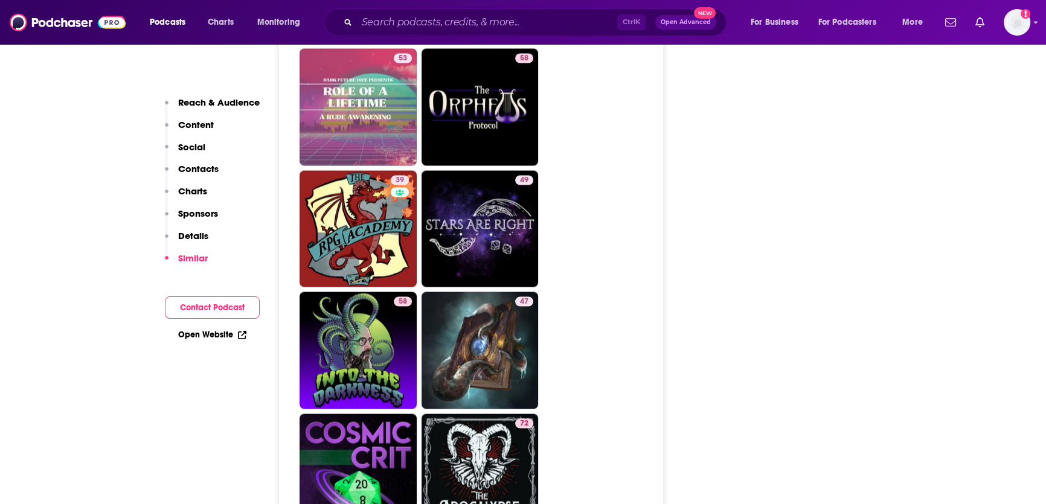
scroll to position [2801, 0]
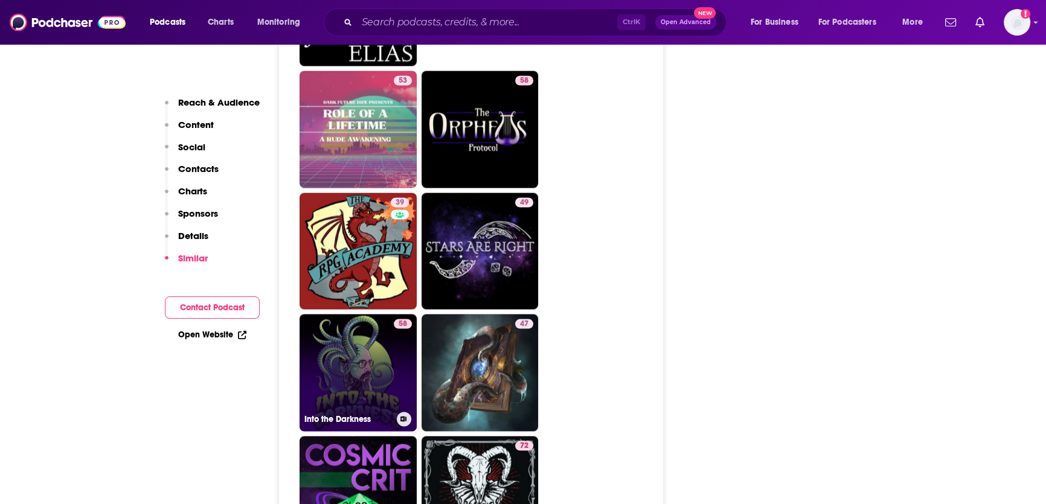
click at [382, 314] on link "58 Into the Darkness" at bounding box center [357, 372] width 117 height 117
type input "https://www.podchaser.com/podcasts/into-the-darkness-242056"
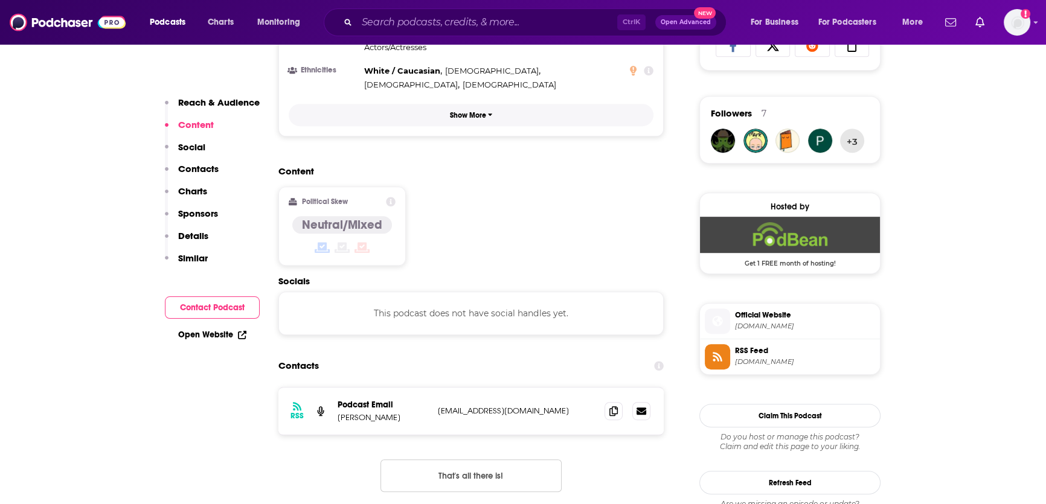
scroll to position [833, 0]
click at [610, 405] on icon at bounding box center [613, 410] width 8 height 10
drag, startPoint x: 610, startPoint y: 354, endPoint x: 492, endPoint y: 296, distance: 131.0
click at [600, 387] on div "RSS Podcast Email Thom Raley thomraley@gmail.com thomraley@gmail.com" at bounding box center [470, 410] width 385 height 47
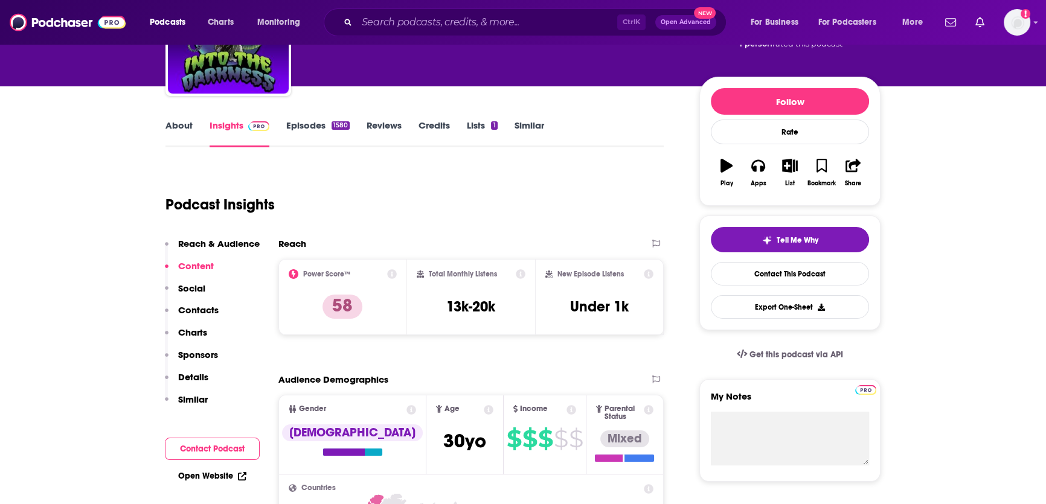
scroll to position [0, 0]
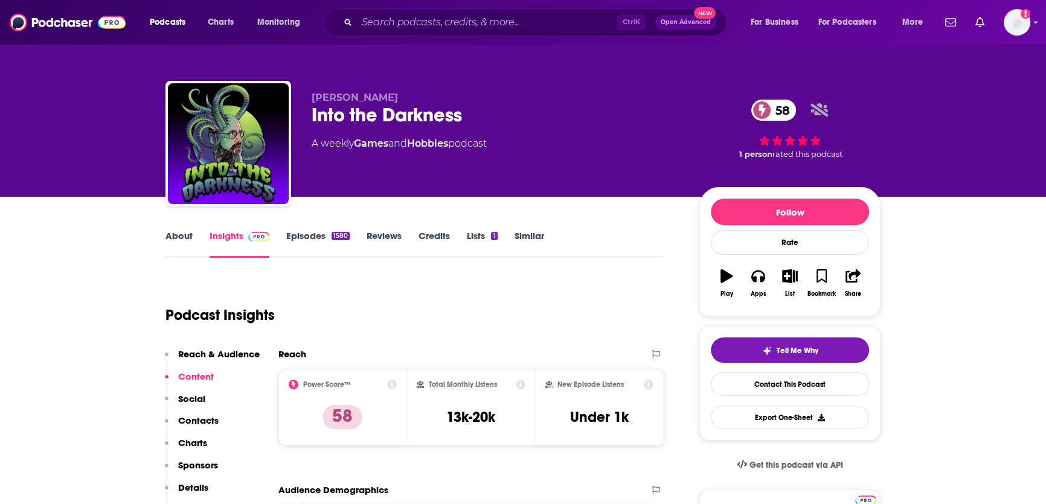
click at [175, 234] on link "About" at bounding box center [178, 244] width 27 height 28
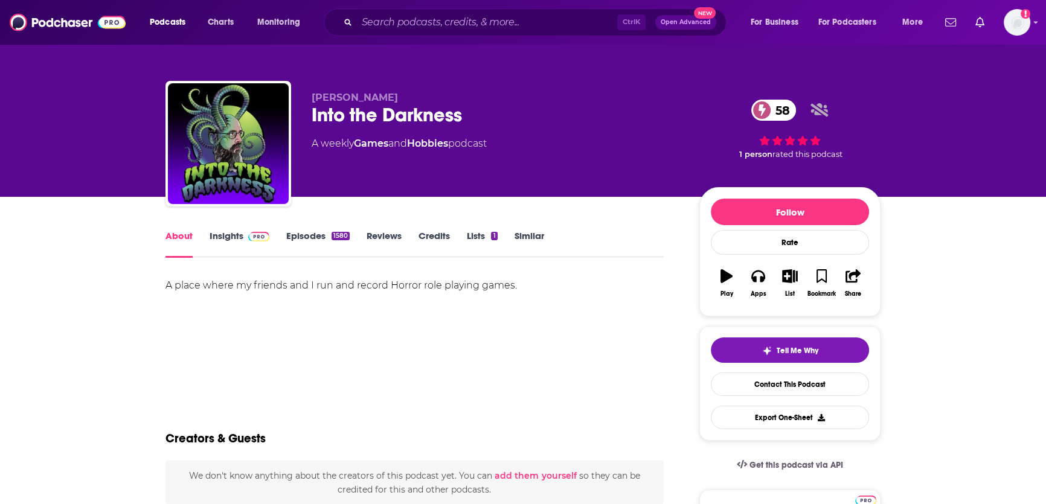
click at [304, 235] on link "Episodes 1580" at bounding box center [317, 244] width 63 height 28
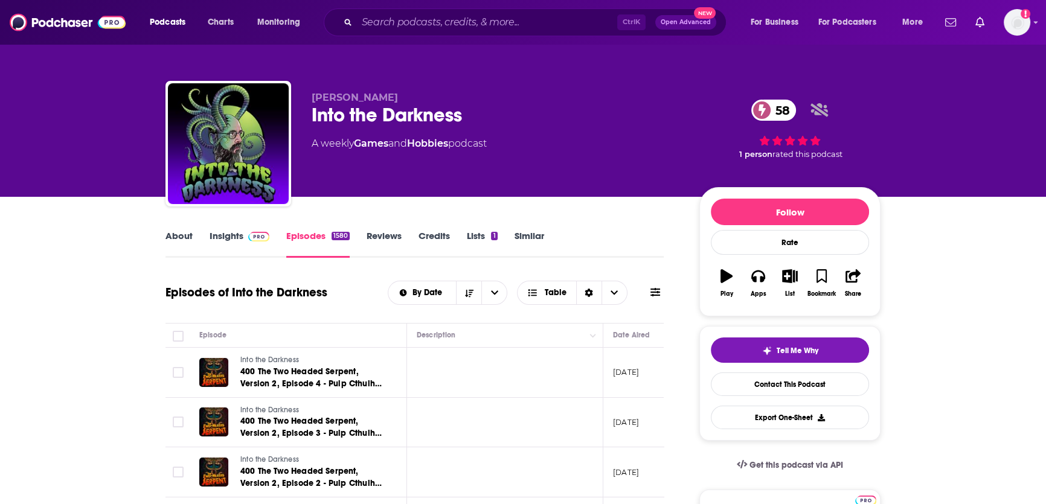
click at [234, 238] on link "Insights" at bounding box center [240, 244] width 60 height 28
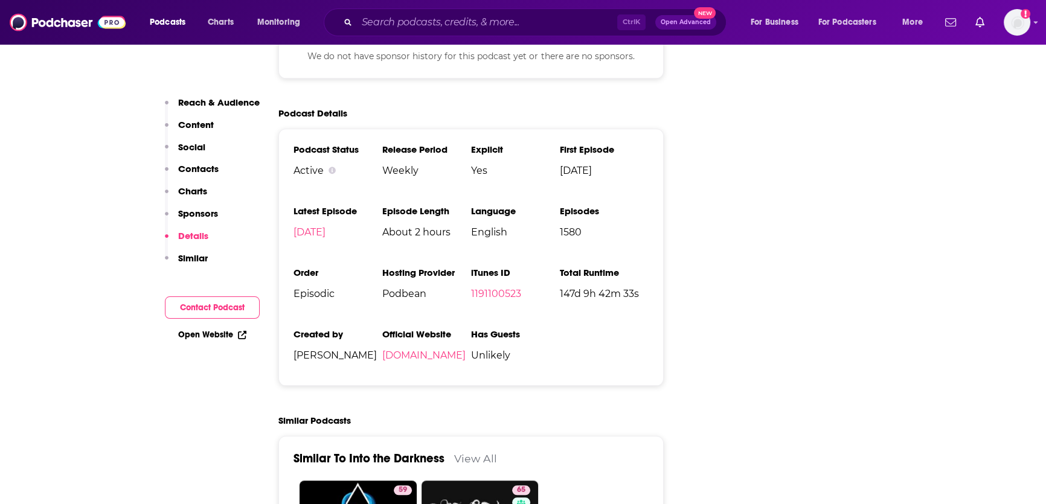
scroll to position [1660, 0]
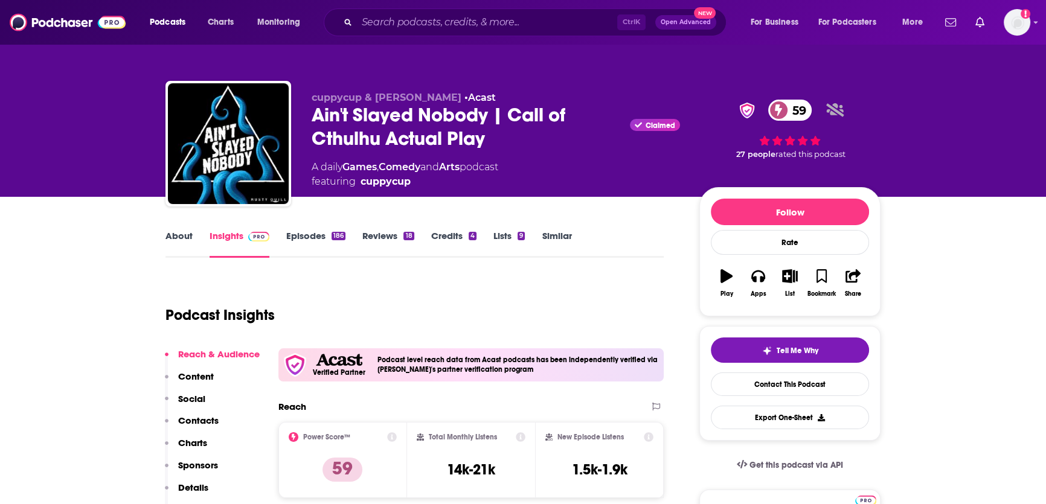
click at [181, 234] on link "About" at bounding box center [178, 244] width 27 height 28
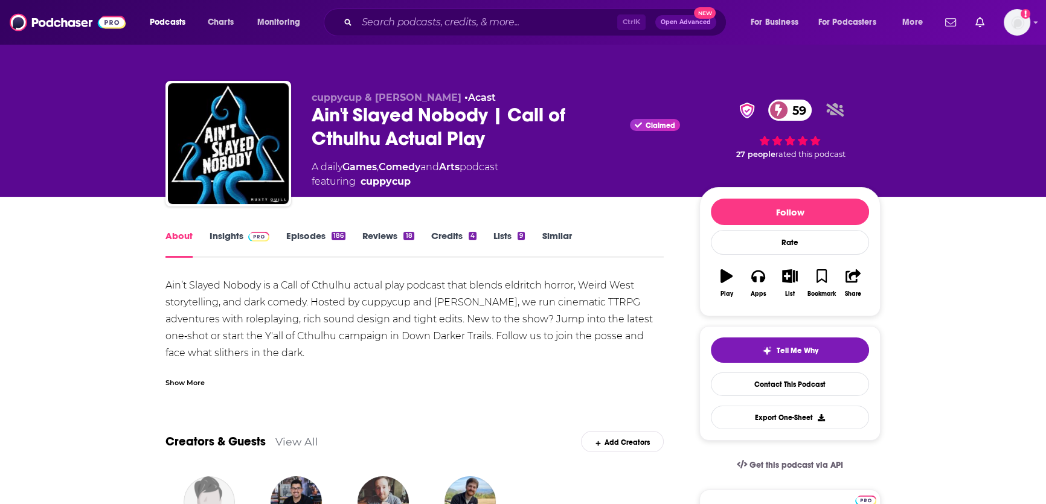
click at [230, 241] on link "Insights" at bounding box center [240, 244] width 60 height 28
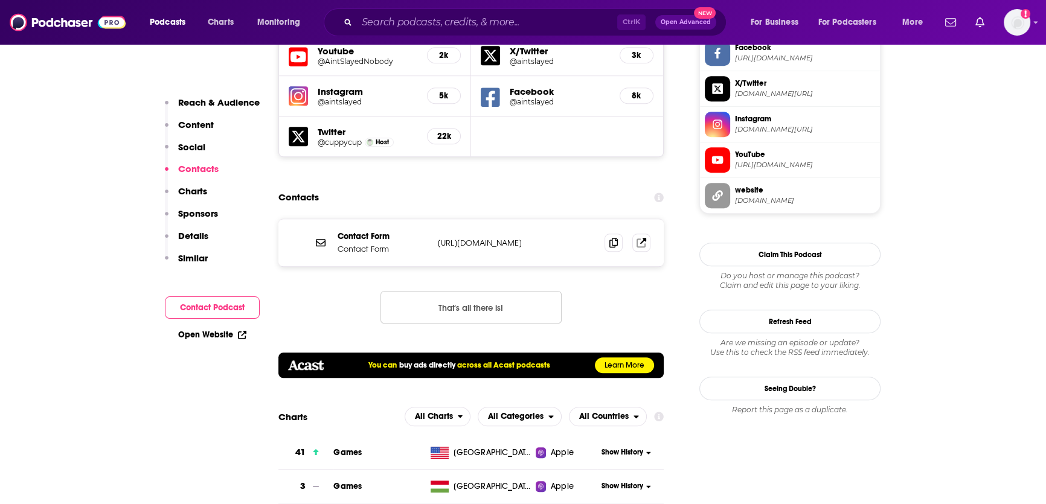
scroll to position [1182, 0]
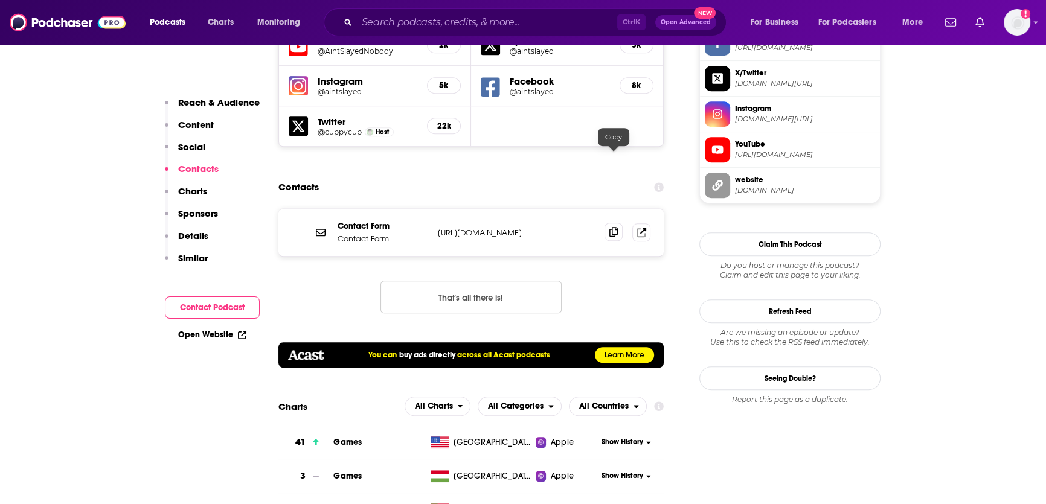
click at [610, 227] on icon at bounding box center [613, 232] width 8 height 10
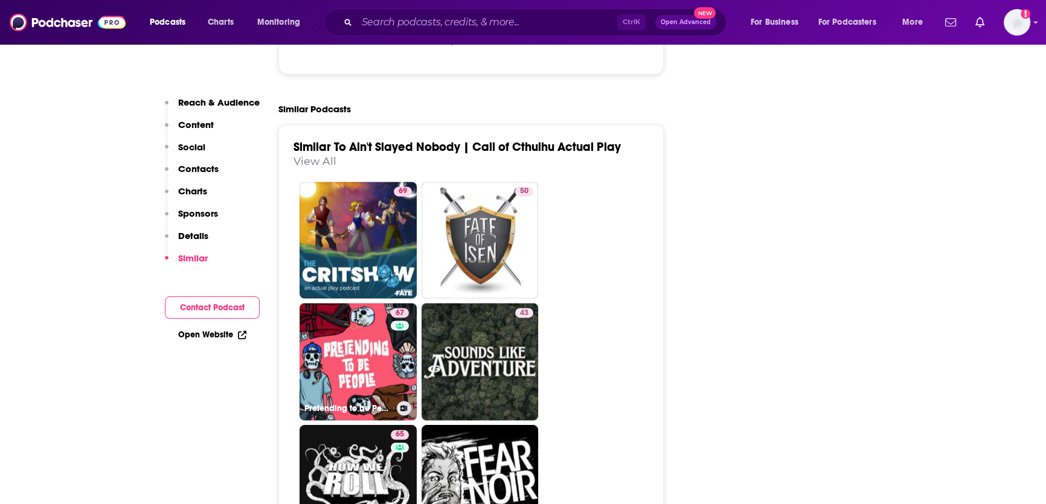
scroll to position [2469, 0]
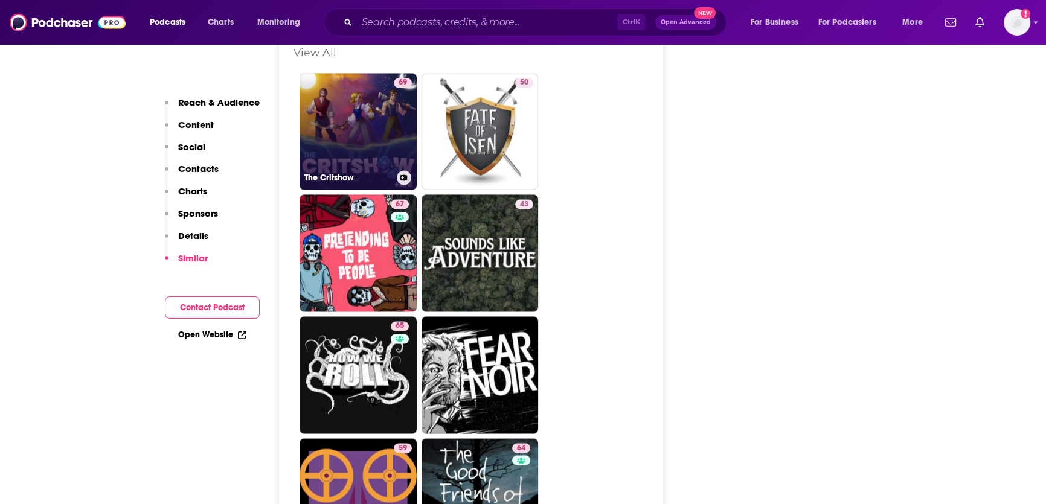
click at [362, 112] on link "69 The Critshow" at bounding box center [357, 131] width 117 height 117
type input "https://www.podchaser.com/podcasts/the-critshow-683809"
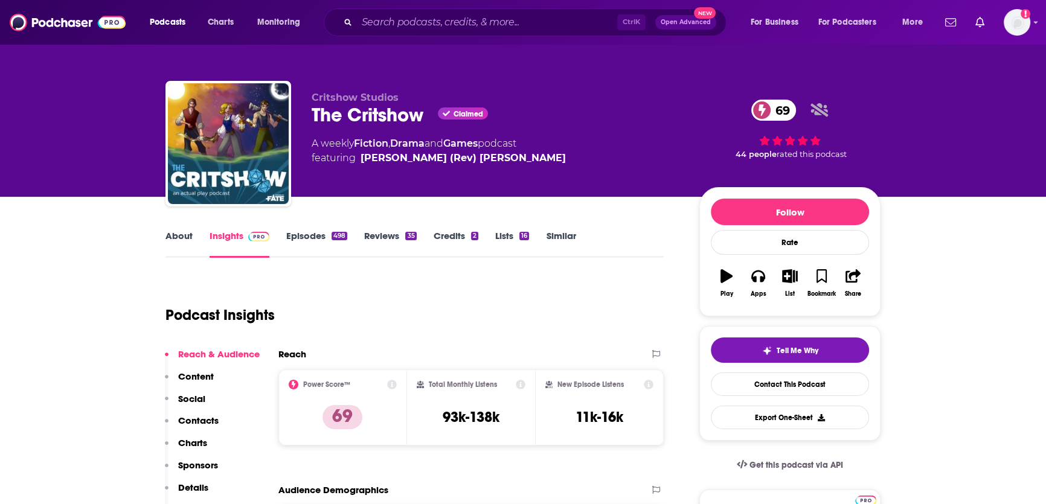
click at [180, 235] on link "About" at bounding box center [178, 244] width 27 height 28
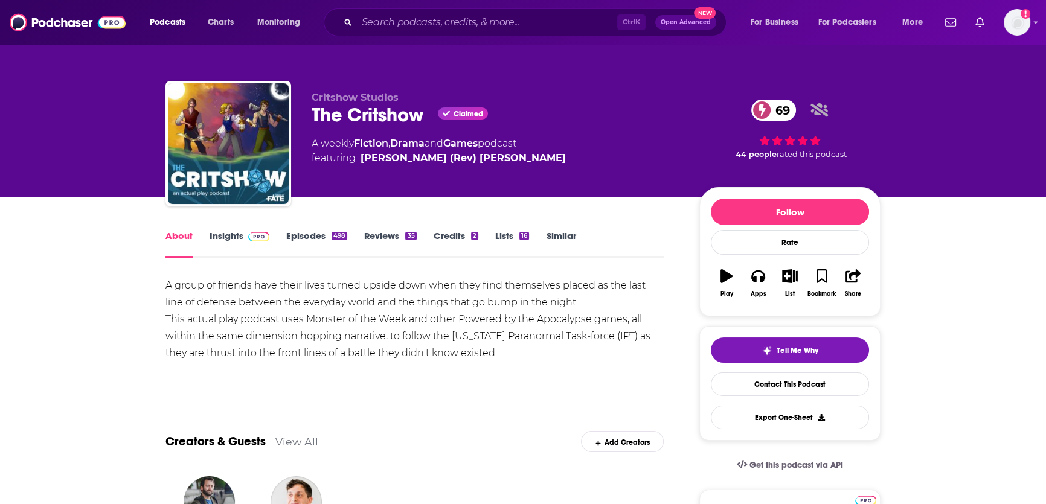
click at [236, 241] on link "Insights" at bounding box center [240, 244] width 60 height 28
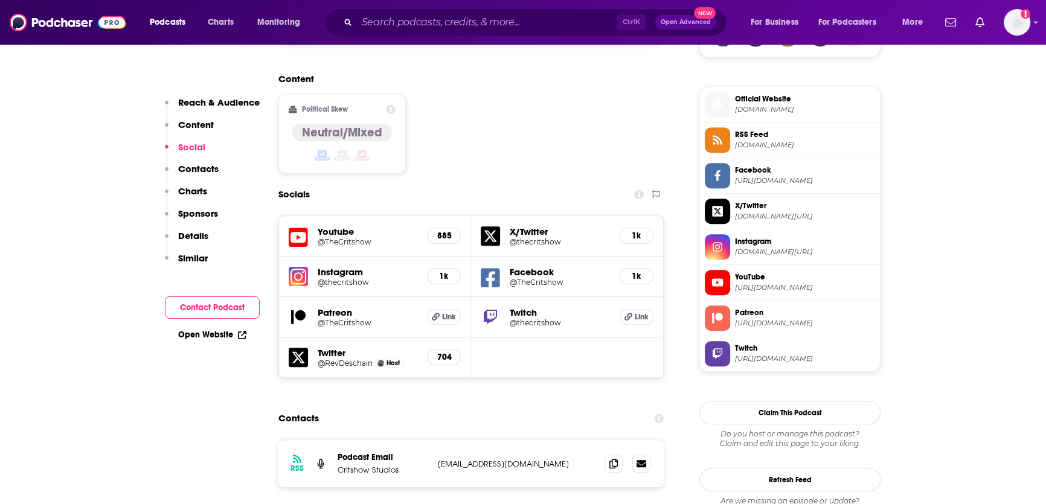
scroll to position [942, 0]
